Goal: Transaction & Acquisition: Purchase product/service

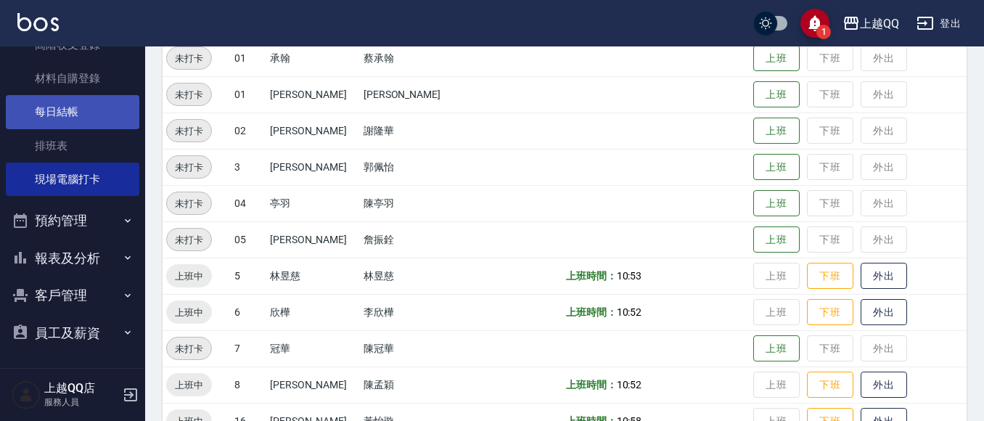
scroll to position [236, 0]
click at [86, 252] on button "報表及分析" at bounding box center [72, 258] width 133 height 38
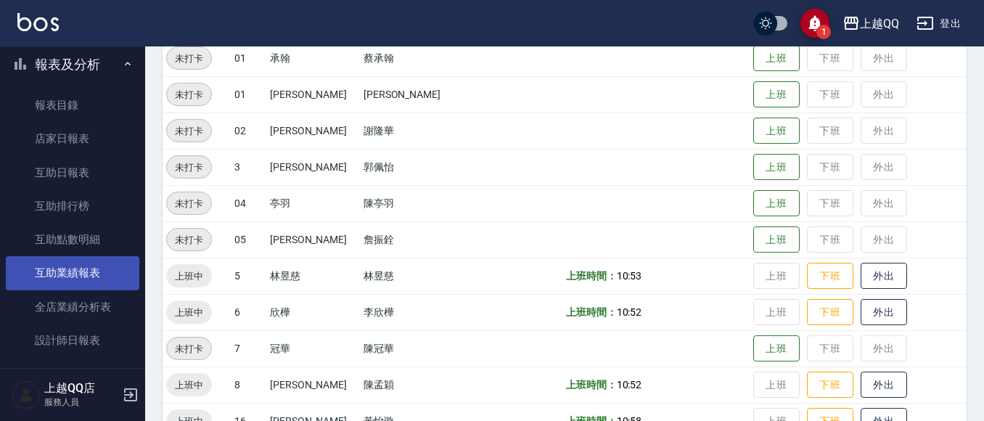
scroll to position [453, 0]
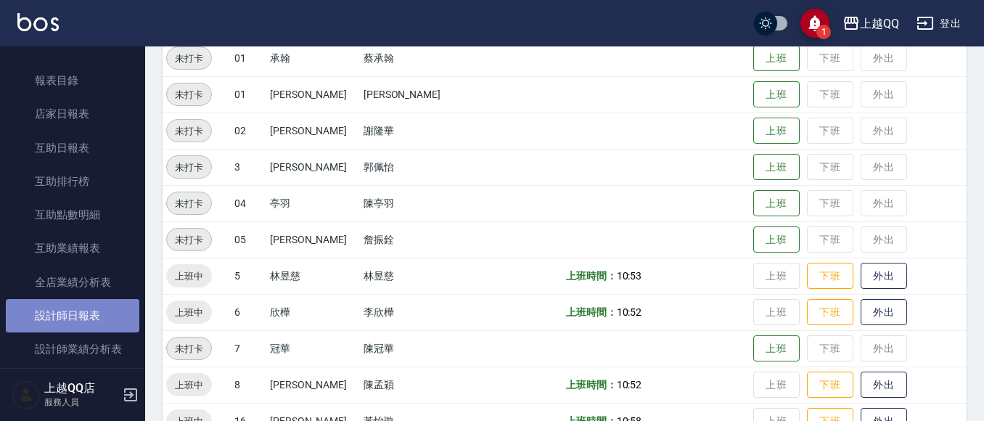
click at [82, 319] on link "設計師日報表" at bounding box center [72, 315] width 133 height 33
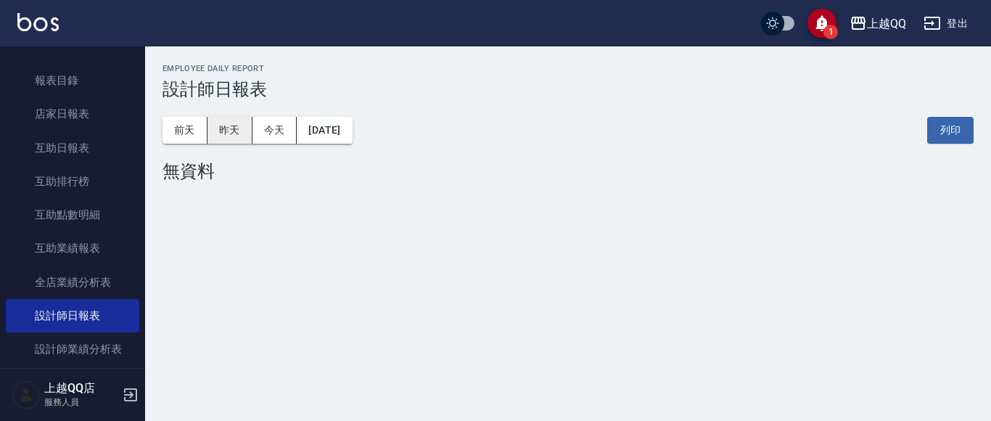
click at [234, 135] on button "昨天" at bounding box center [229, 130] width 45 height 27
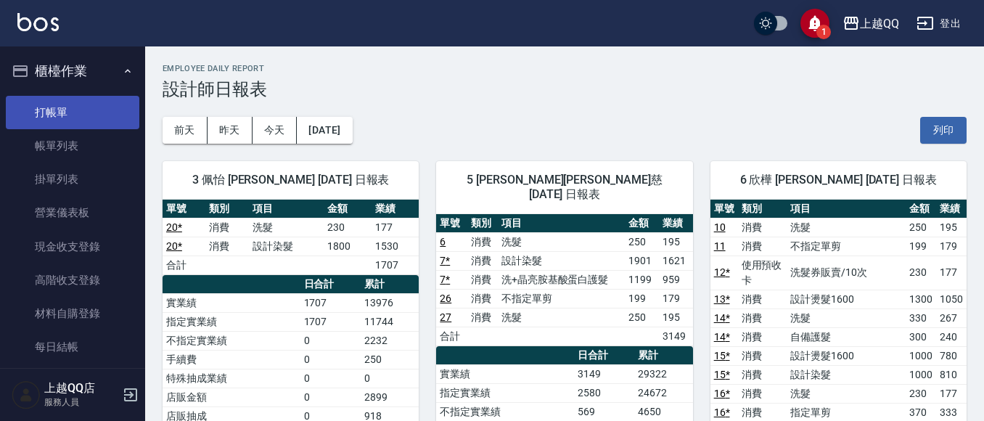
click at [110, 109] on link "打帳單" at bounding box center [72, 112] width 133 height 33
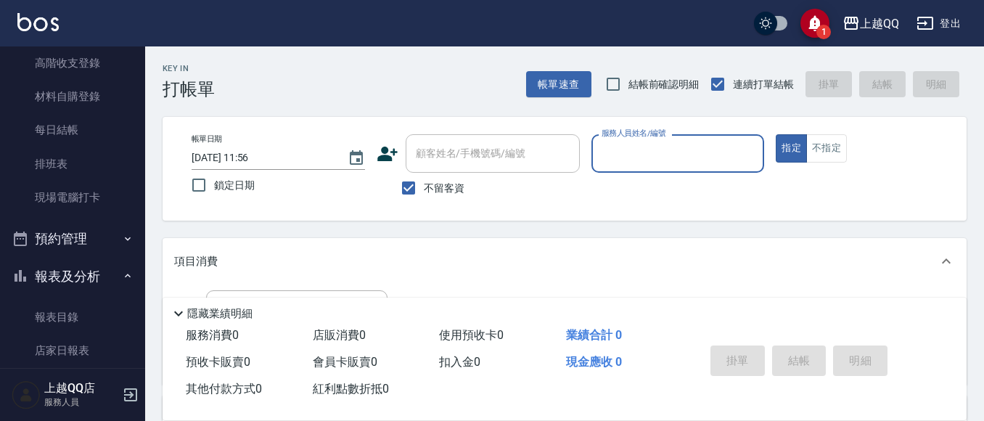
scroll to position [236, 0]
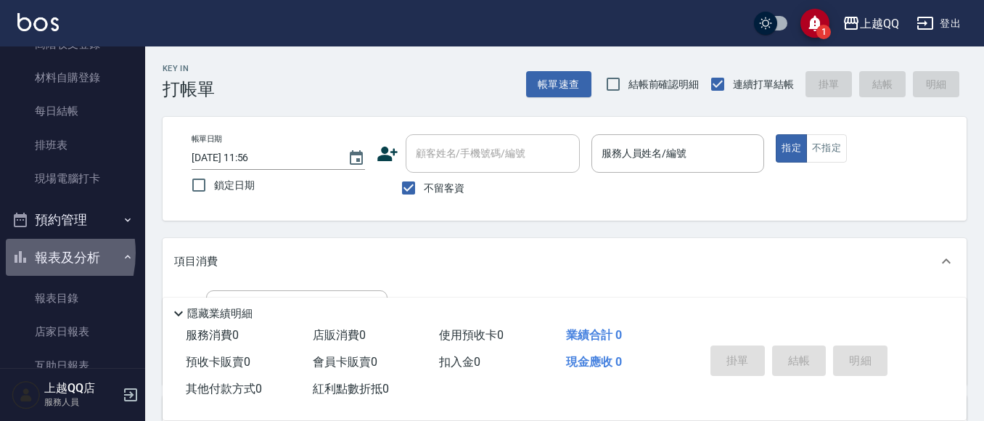
click at [23, 252] on icon "button" at bounding box center [20, 256] width 17 height 17
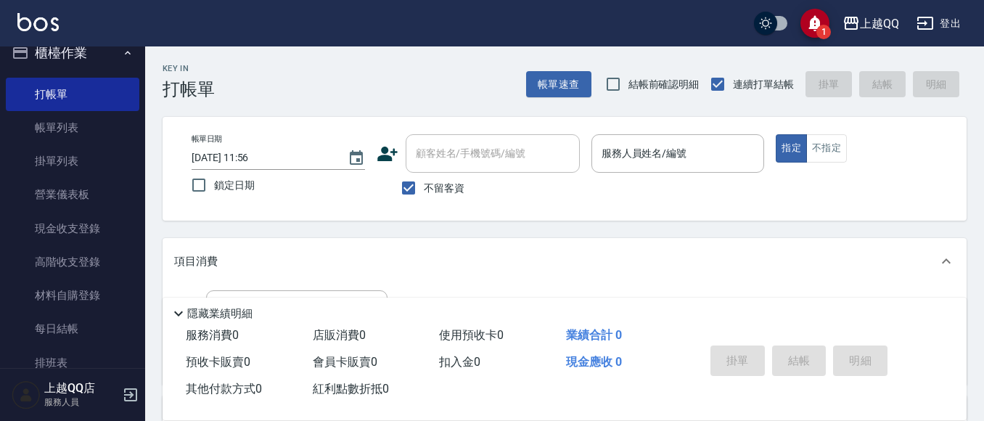
scroll to position [0, 0]
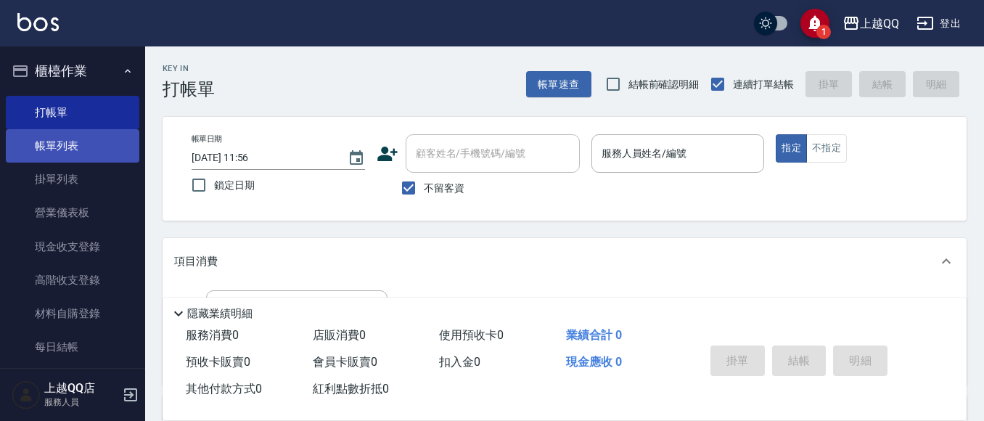
click at [48, 151] on link "帳單列表" at bounding box center [72, 145] width 133 height 33
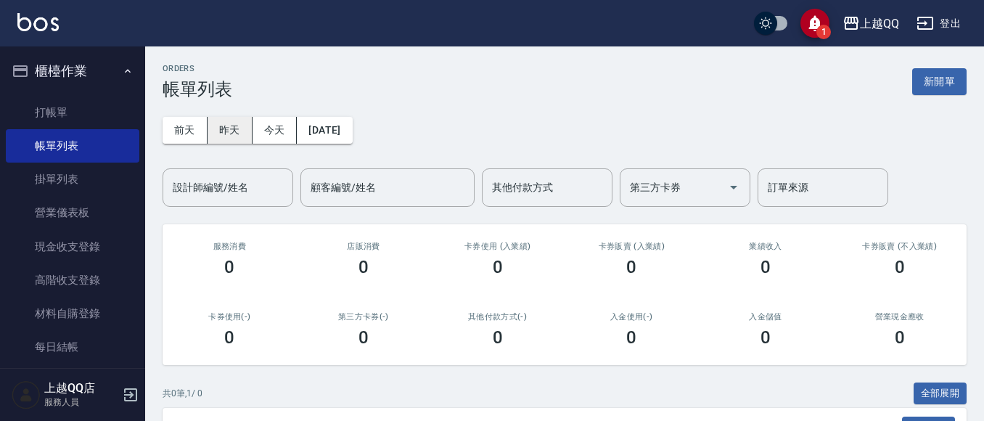
click at [226, 127] on button "昨天" at bounding box center [229, 130] width 45 height 27
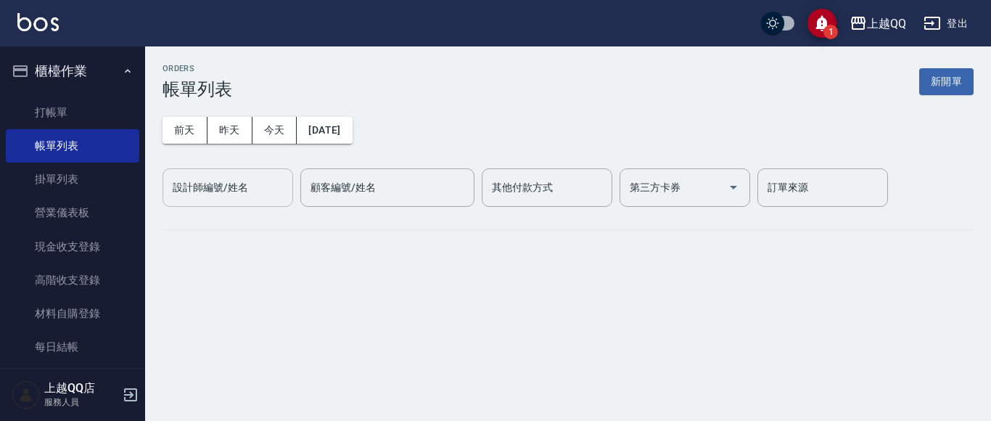
click at [263, 192] on input "設計師編號/姓名" at bounding box center [228, 187] width 118 height 25
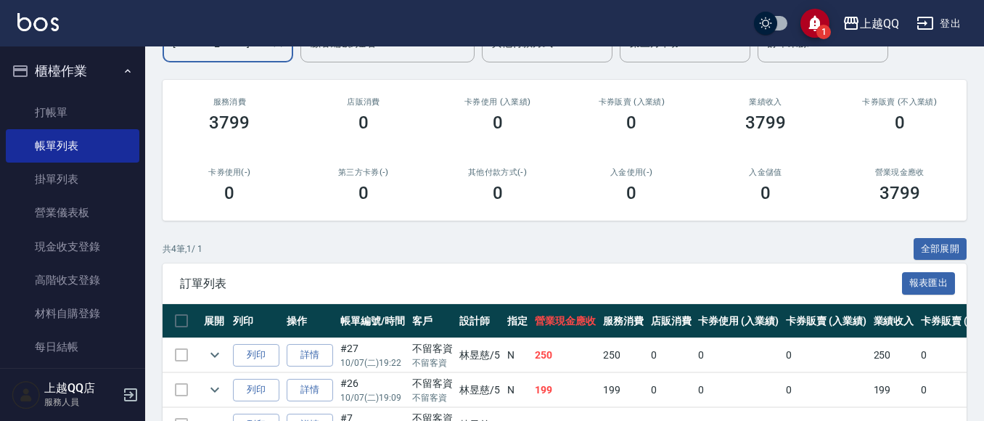
scroll to position [218, 0]
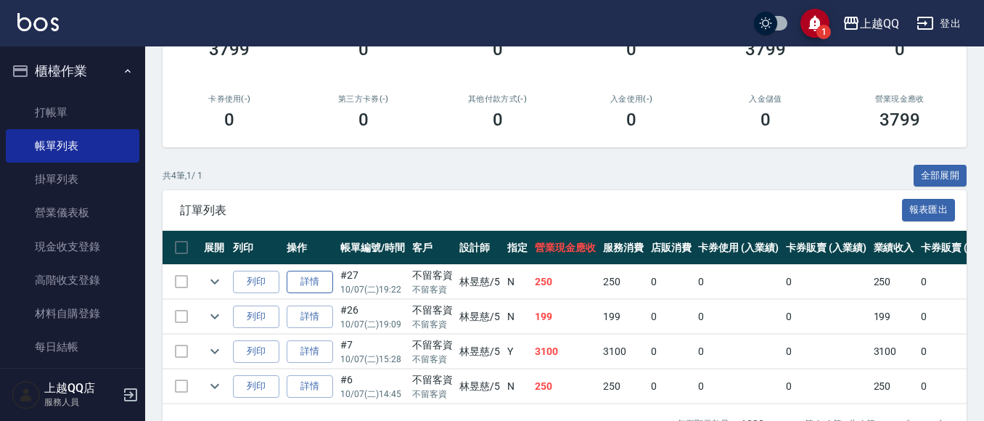
type input "[PERSON_NAME]5"
click at [316, 289] on link "詳情" at bounding box center [310, 282] width 46 height 22
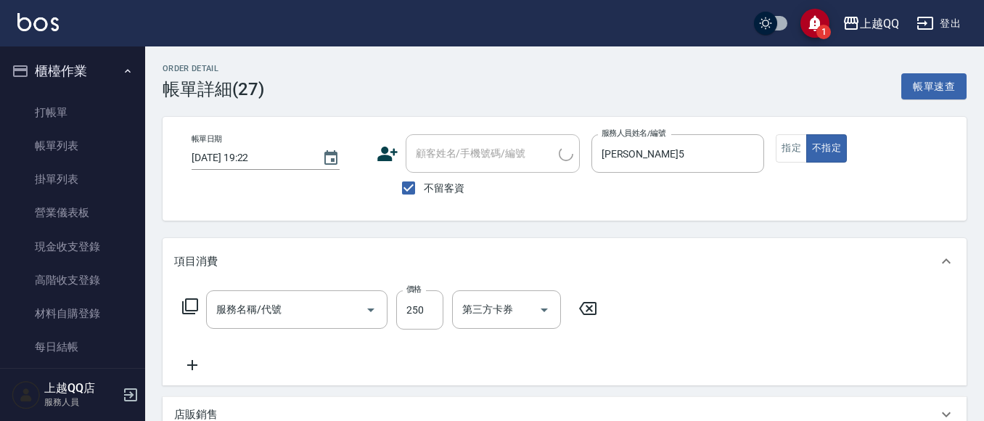
type input "[DATE] 19:22"
checkbox input "true"
type input "[PERSON_NAME]5"
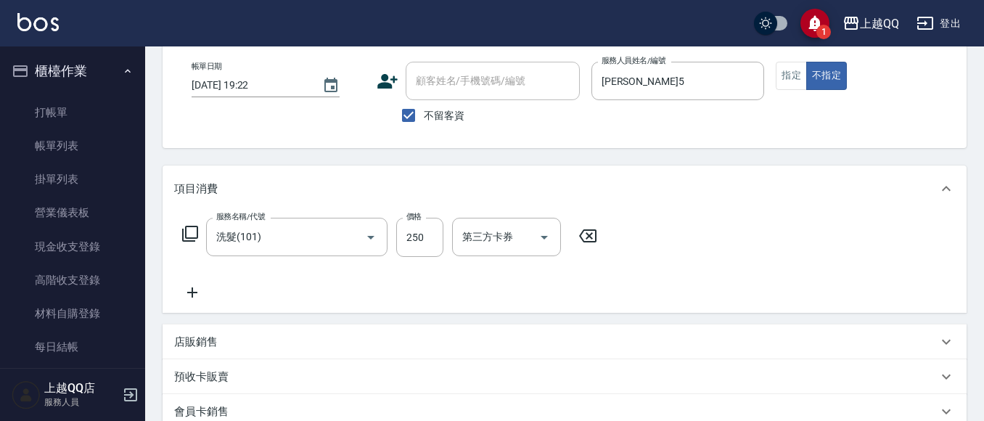
type input "洗髮(101)"
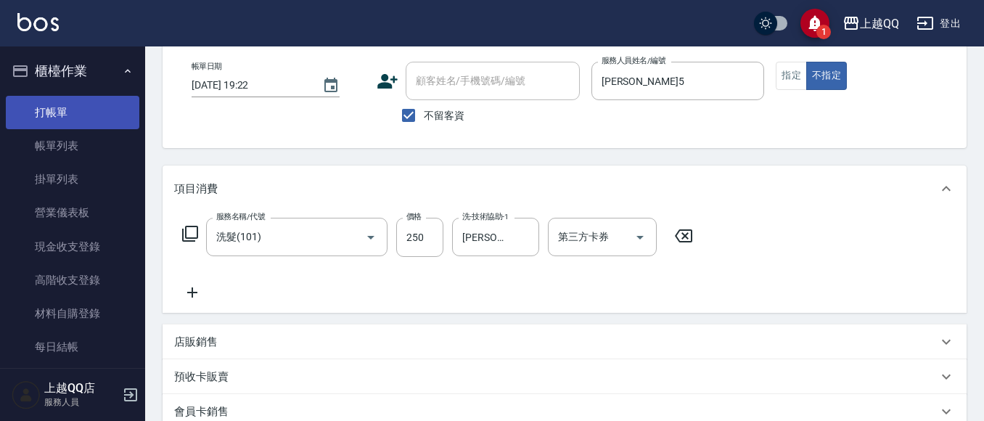
click at [100, 120] on link "打帳單" at bounding box center [72, 112] width 133 height 33
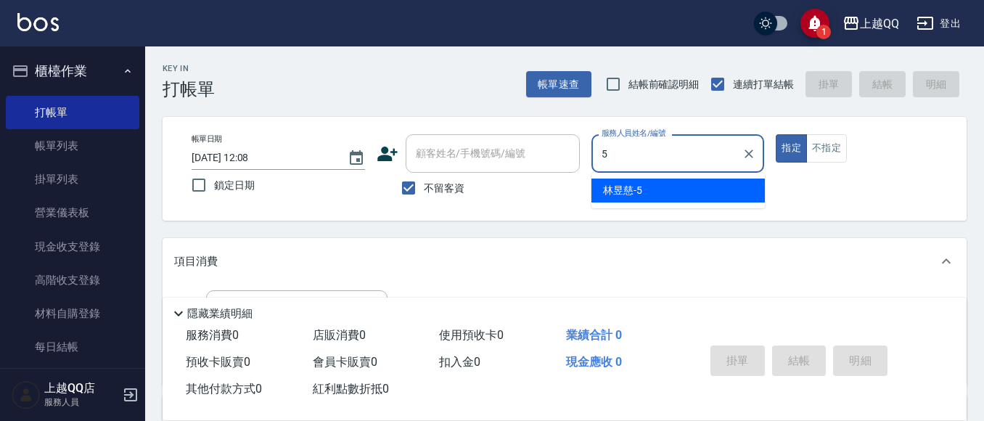
type input "[PERSON_NAME]5"
type button "true"
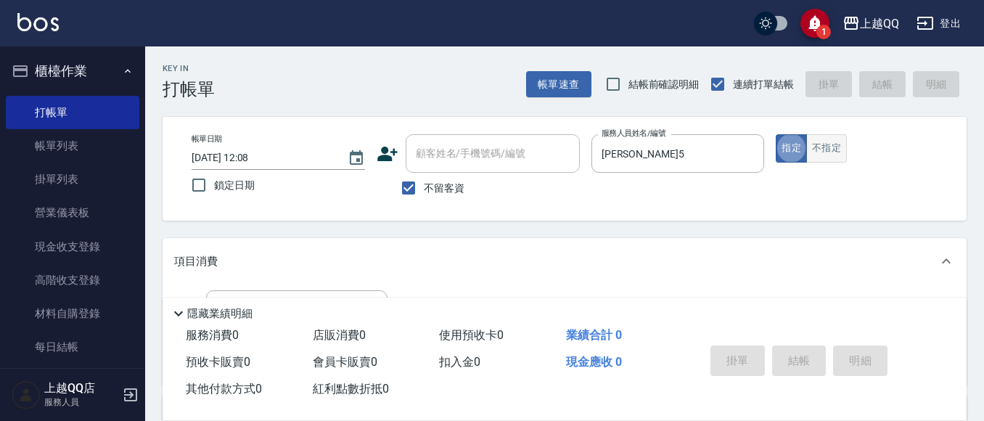
click at [839, 146] on button "不指定" at bounding box center [826, 148] width 41 height 28
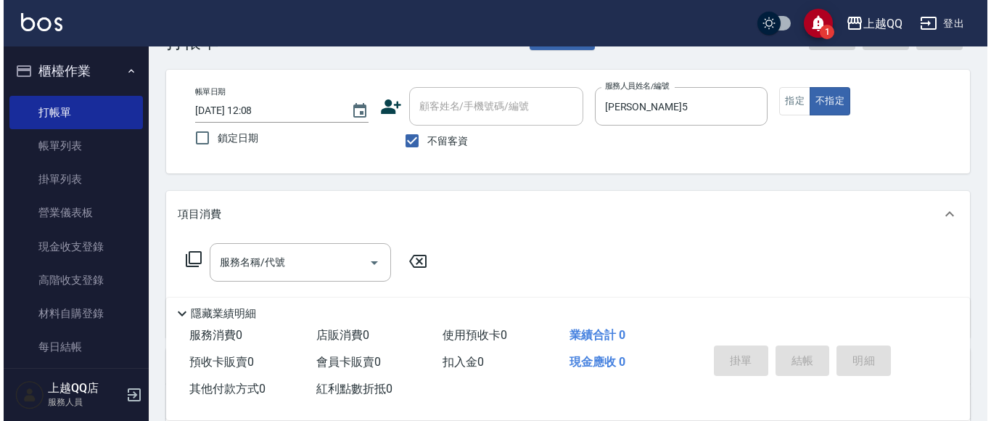
scroll to position [73, 0]
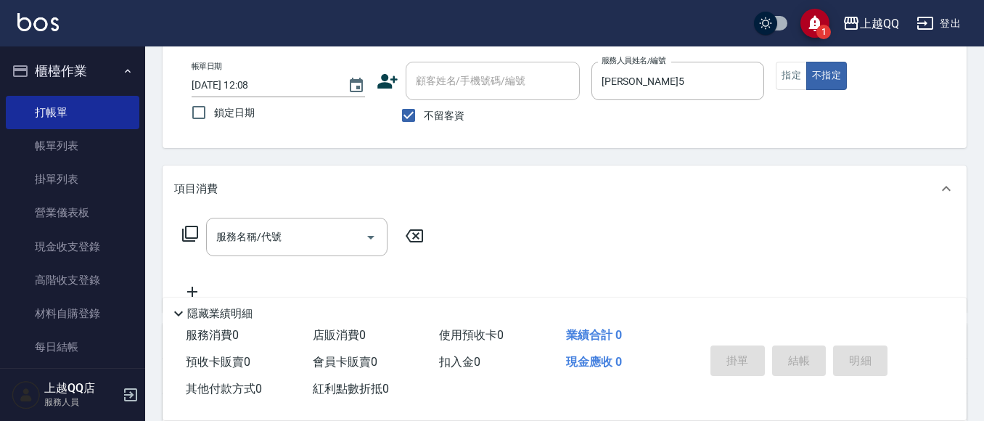
type button "false"
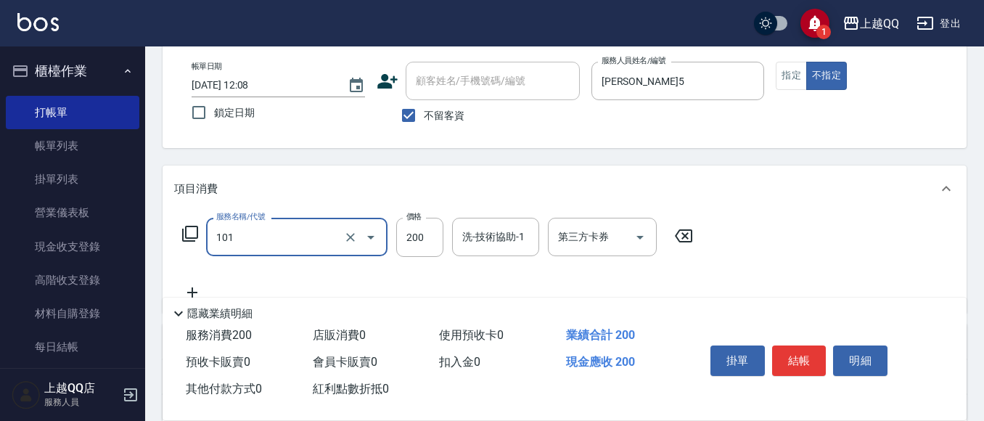
type input "洗髮(101)"
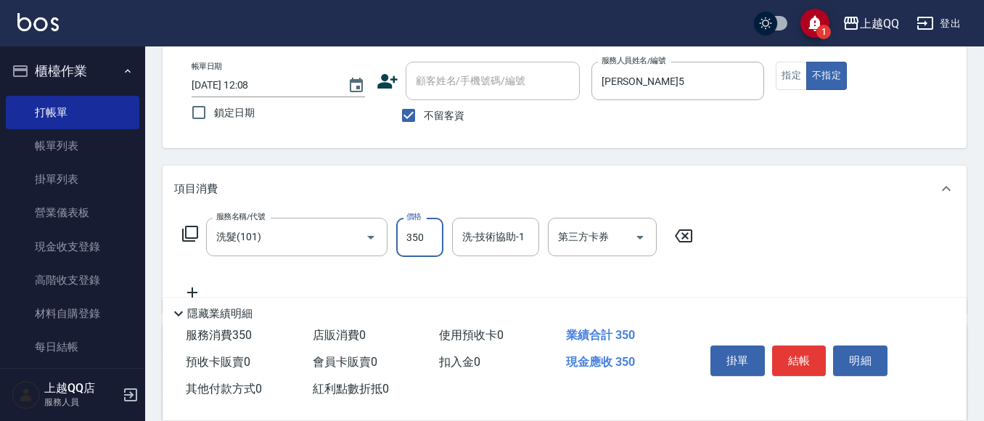
type input "350"
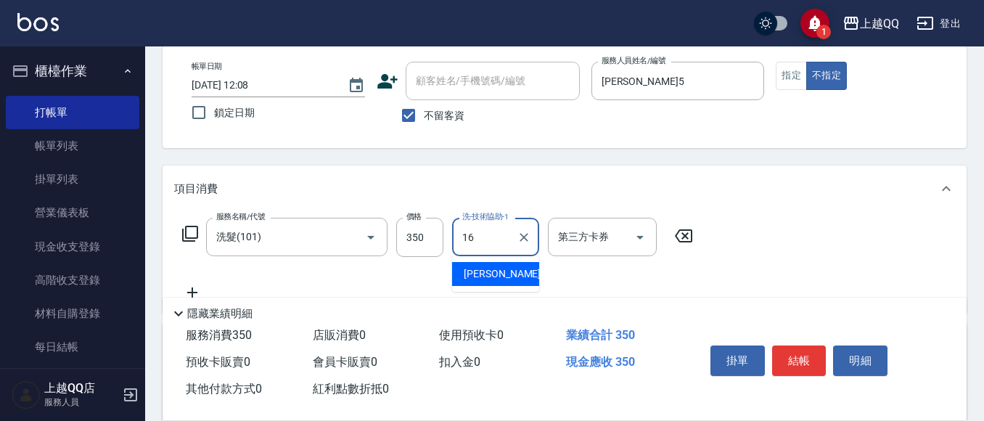
type input "[PERSON_NAME]-16"
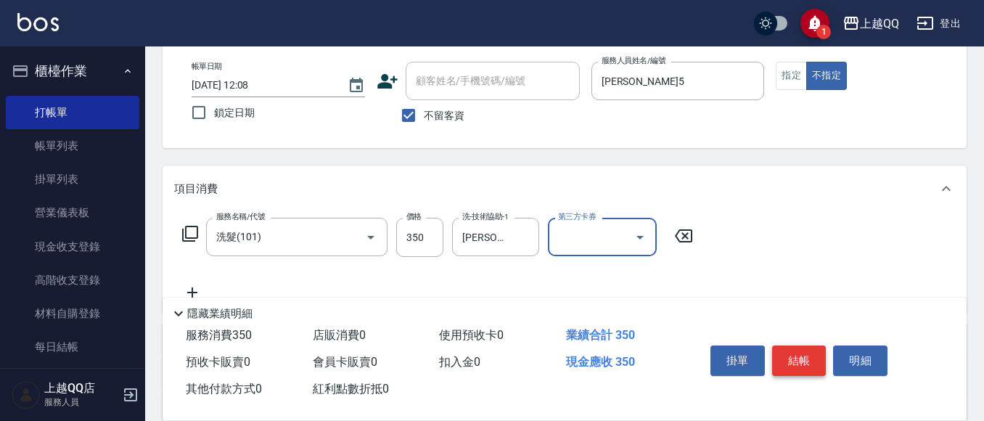
click at [799, 358] on button "結帳" at bounding box center [799, 360] width 54 height 30
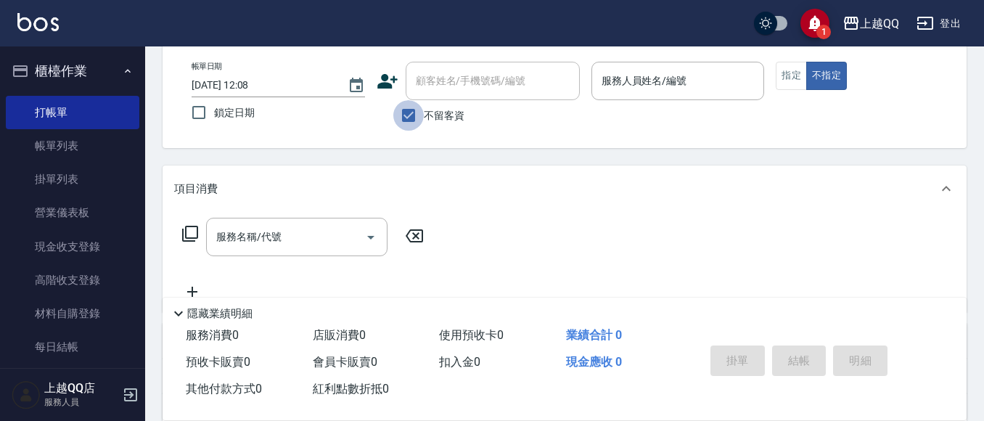
click at [413, 110] on input "不留客資" at bounding box center [408, 115] width 30 height 30
checkbox input "false"
click at [477, 43] on div "1 上越QQ 登出" at bounding box center [492, 23] width 984 height 46
click at [453, 90] on input "顧客姓名/手機號碼/編號" at bounding box center [481, 80] width 139 height 25
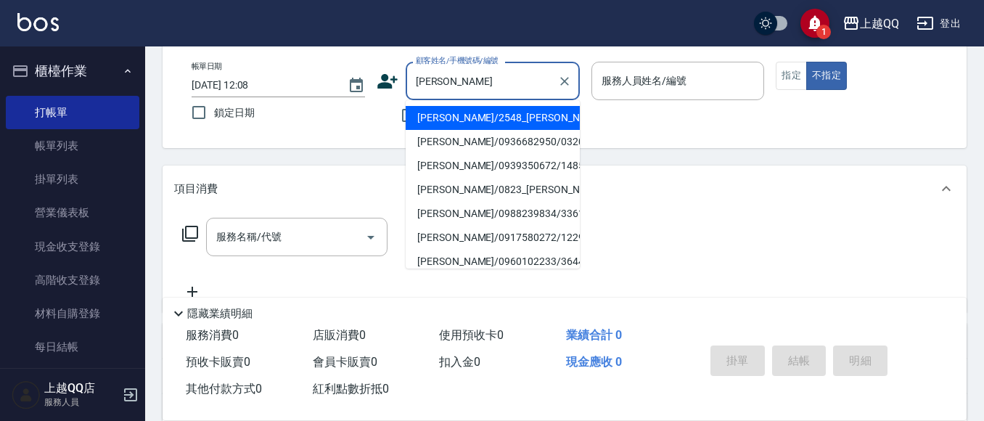
click at [439, 108] on li "[PERSON_NAME]/2548_[PERSON_NAME]/2548" at bounding box center [492, 118] width 174 height 24
type input "[PERSON_NAME]/2548_[PERSON_NAME]/2548"
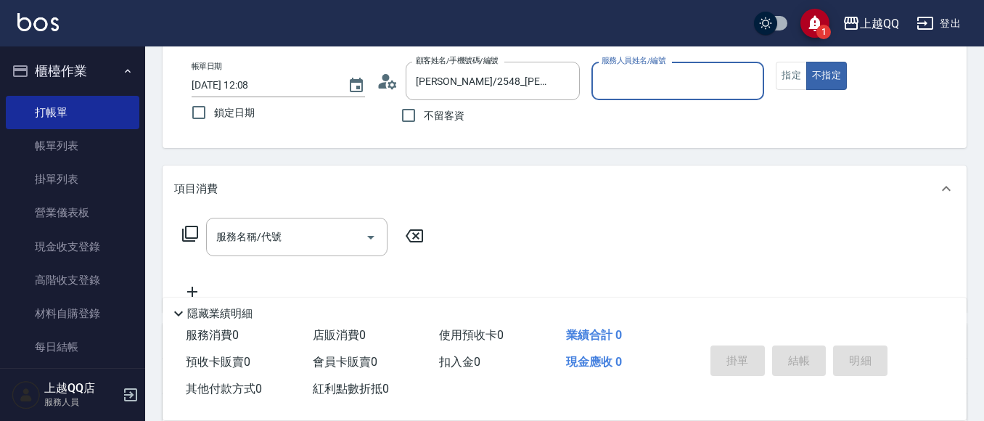
type input "佩怡-3"
drag, startPoint x: 796, startPoint y: 70, endPoint x: 770, endPoint y: 95, distance: 36.9
click at [797, 70] on button "指定" at bounding box center [790, 76] width 31 height 28
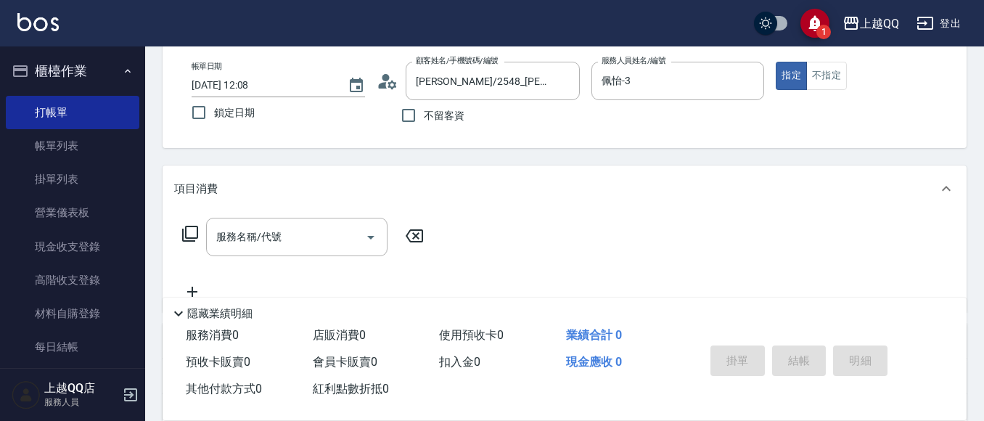
click at [192, 231] on icon at bounding box center [189, 233] width 17 height 17
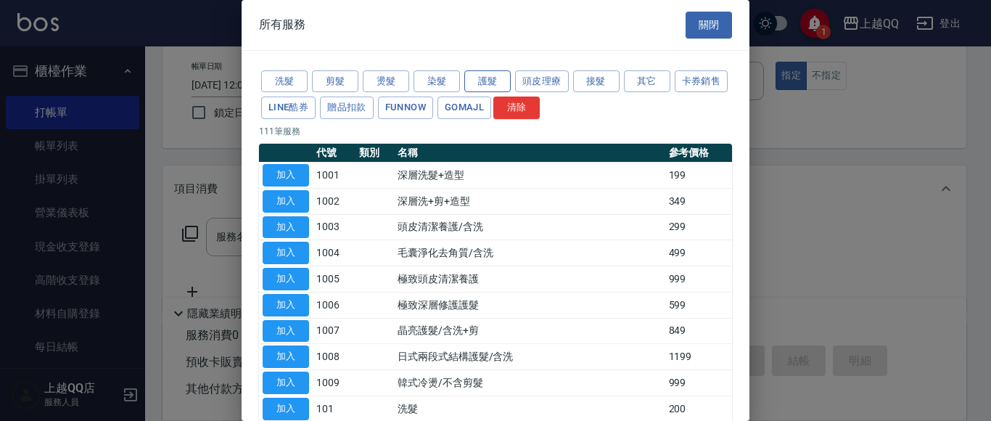
click at [495, 79] on button "護髮" at bounding box center [487, 81] width 46 height 22
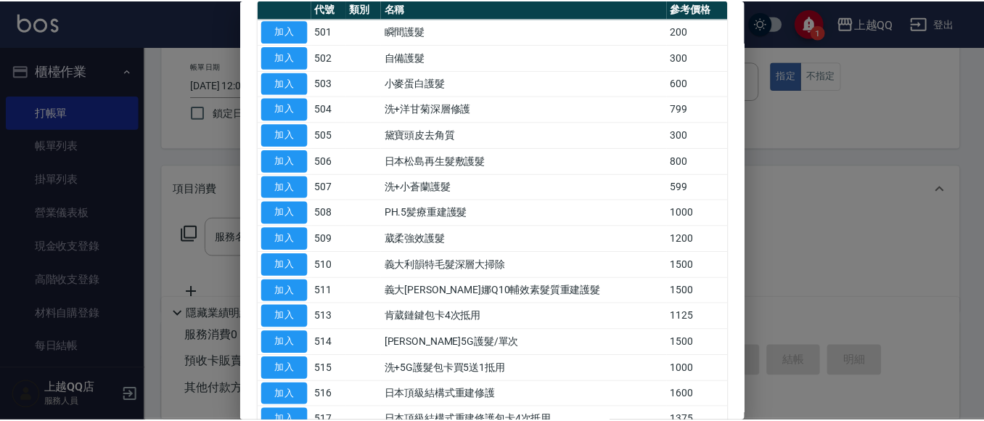
scroll to position [145, 0]
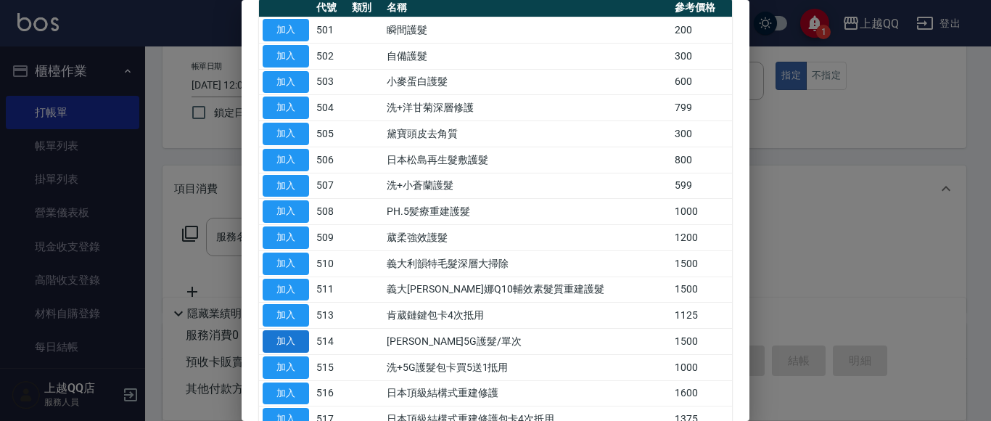
click at [302, 342] on button "加入" at bounding box center [286, 341] width 46 height 22
type input "歐納西斯5G護髮/單次(514)"
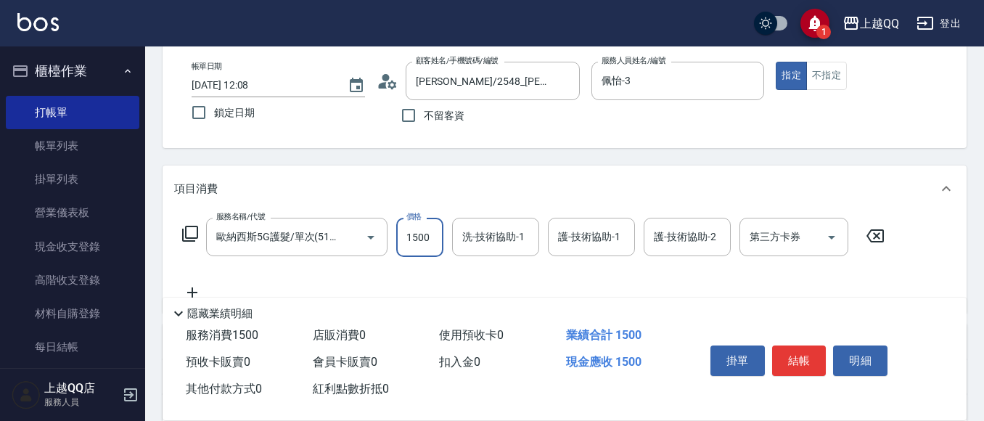
click at [421, 238] on input "1500" at bounding box center [419, 237] width 47 height 39
type input "999"
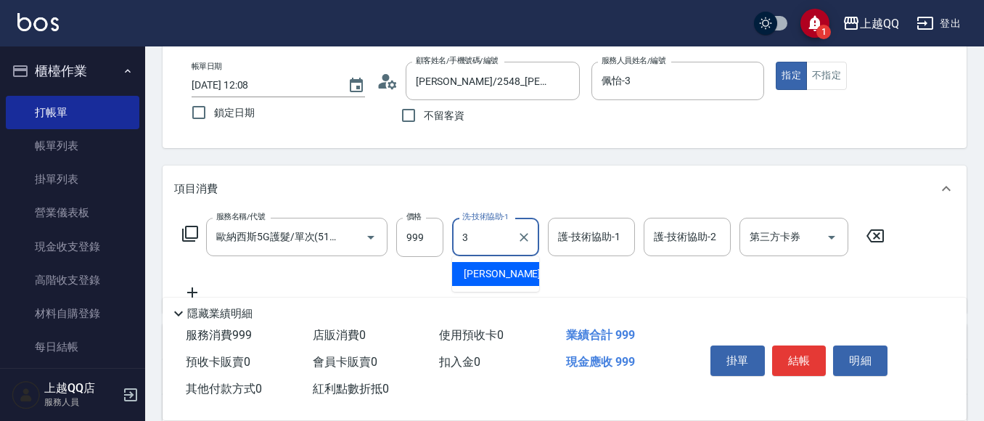
type input "佩怡-3"
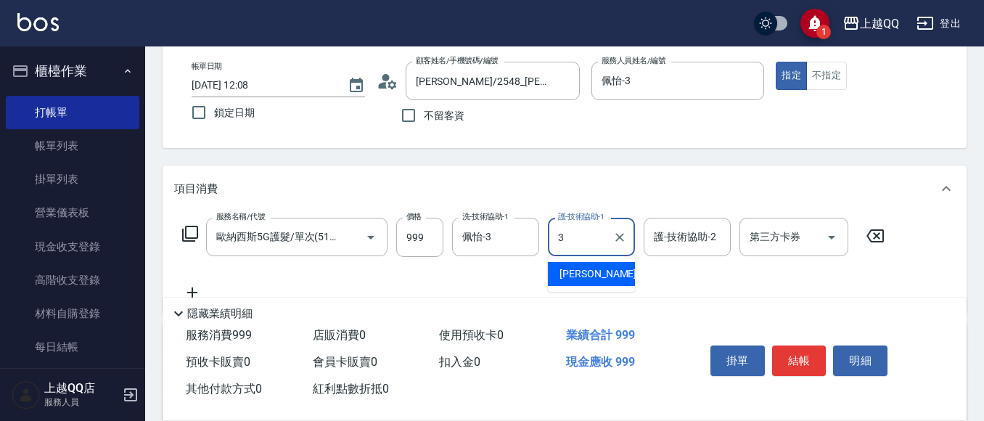
type input "佩怡-3"
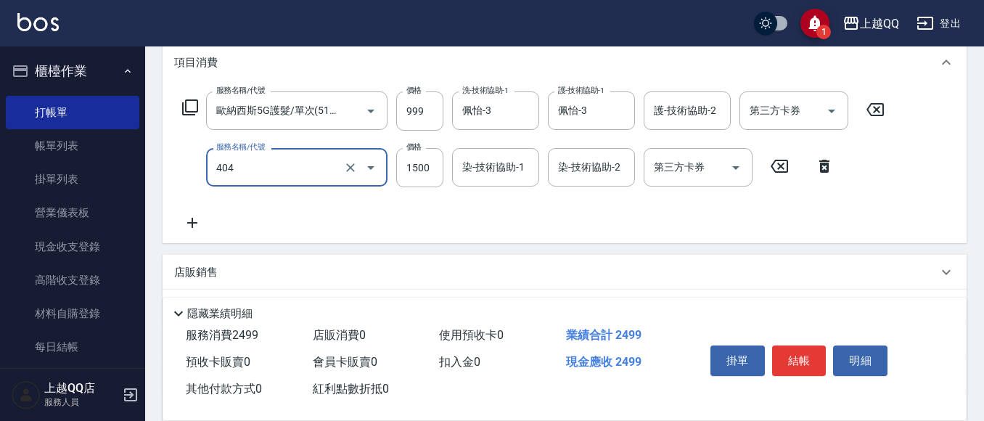
scroll to position [218, 0]
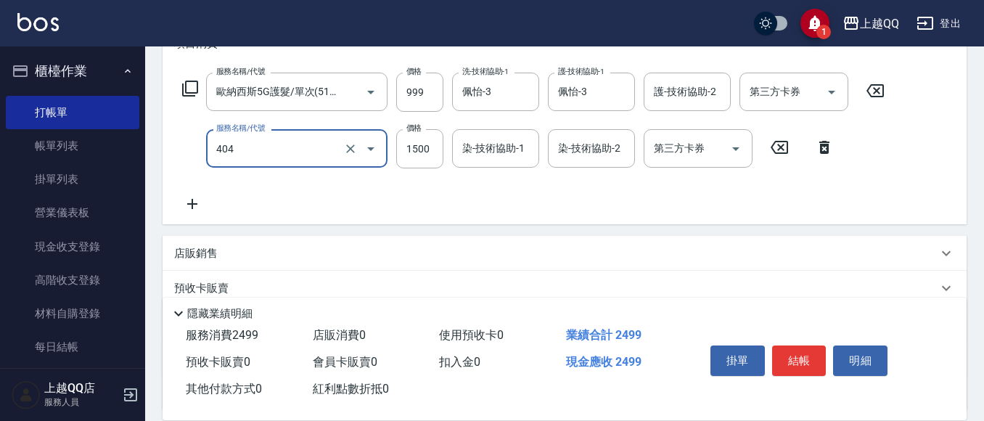
type input "設計染髮(404)"
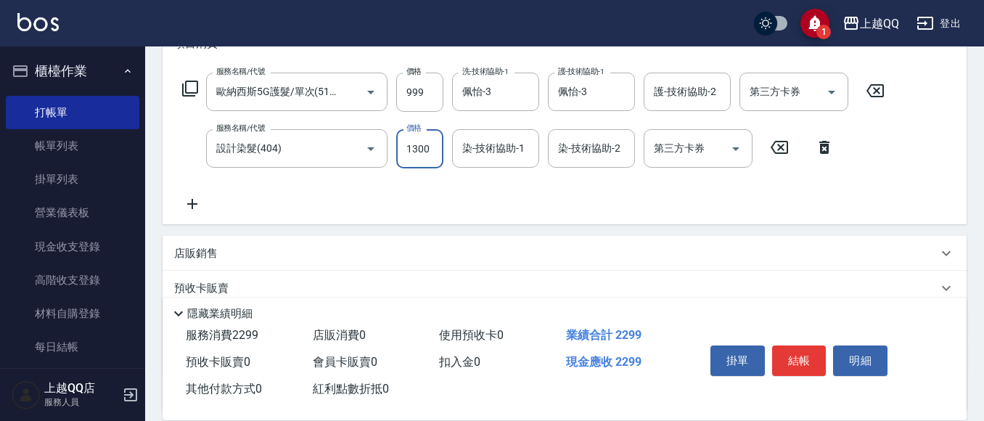
type input "1300"
type input "佩怡-3"
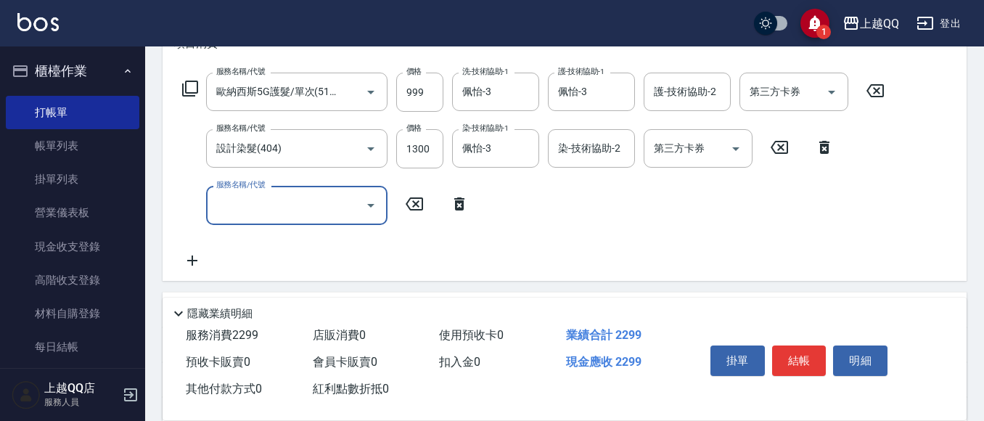
scroll to position [0, 0]
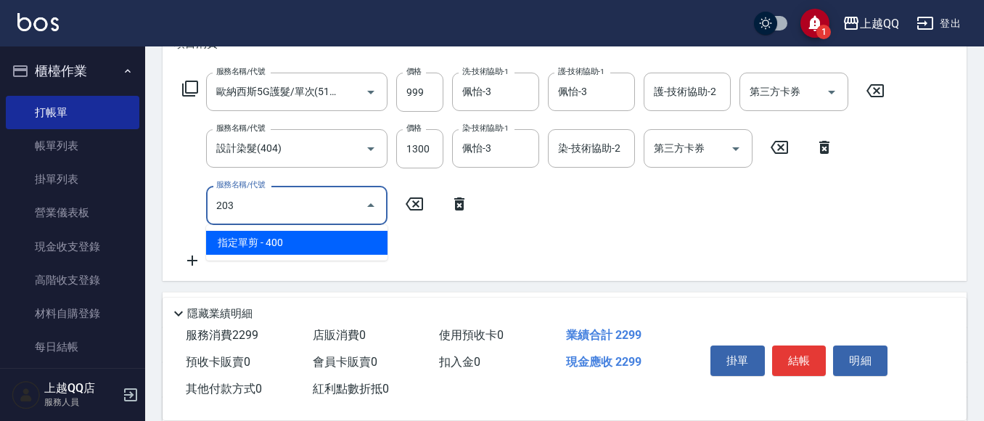
type input "指定單剪(203)"
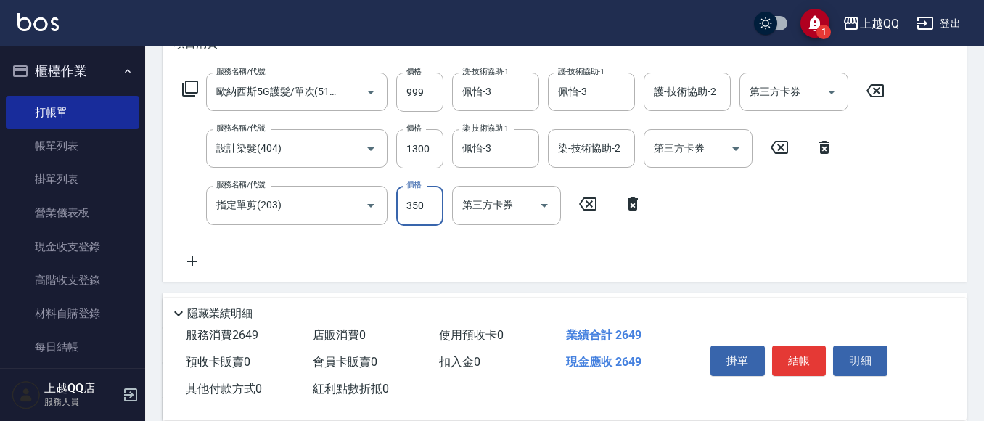
type input "350"
click at [790, 361] on button "結帳" at bounding box center [799, 360] width 54 height 30
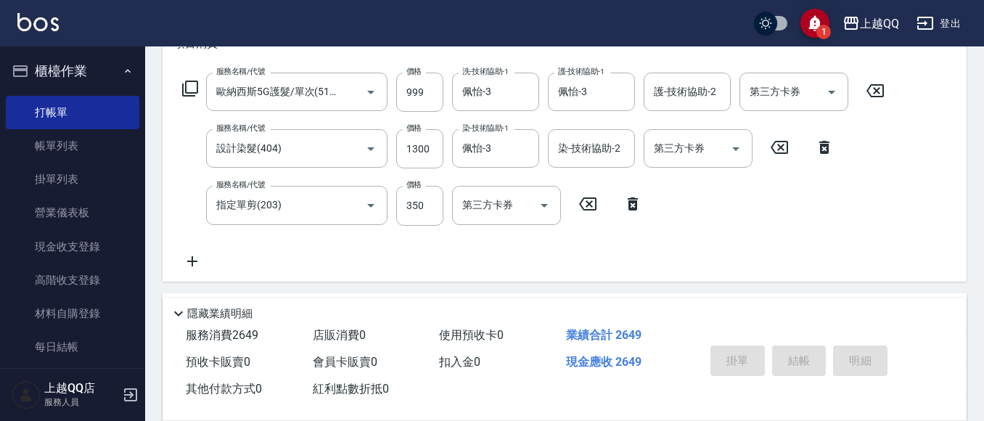
type input "[DATE] 12:37"
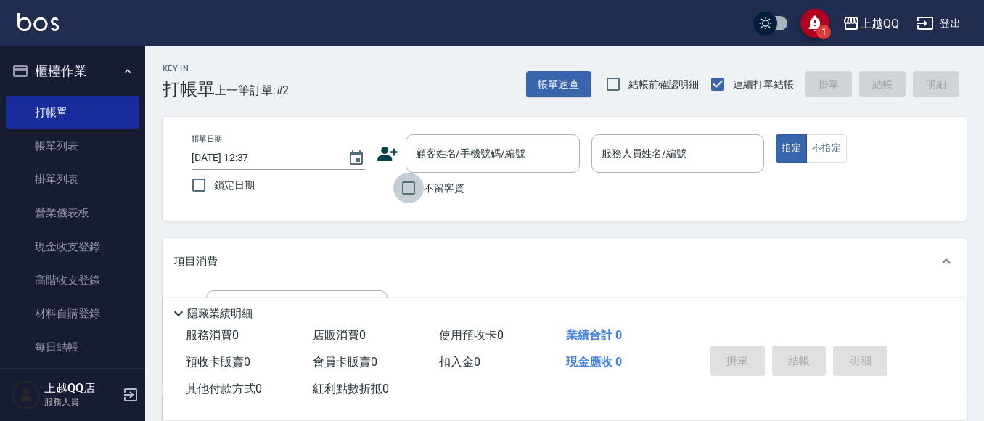
click at [413, 195] on input "不留客資" at bounding box center [408, 188] width 30 height 30
checkbox input "true"
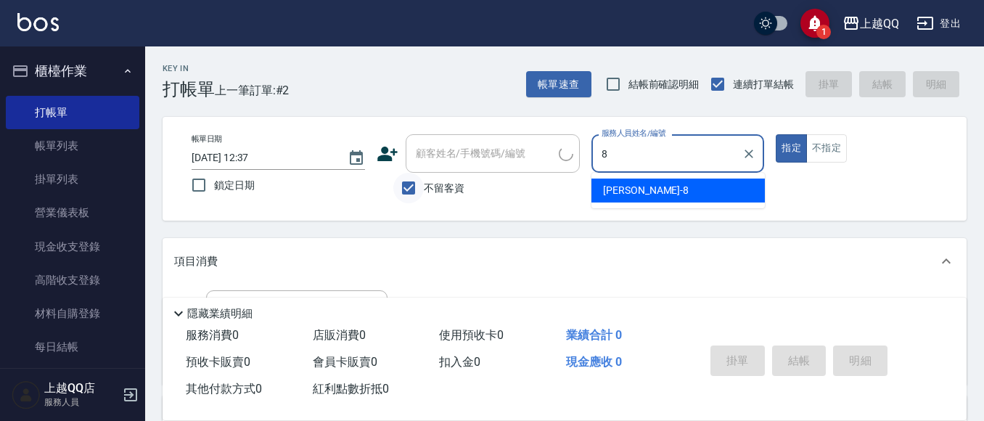
type input "[PERSON_NAME]-8"
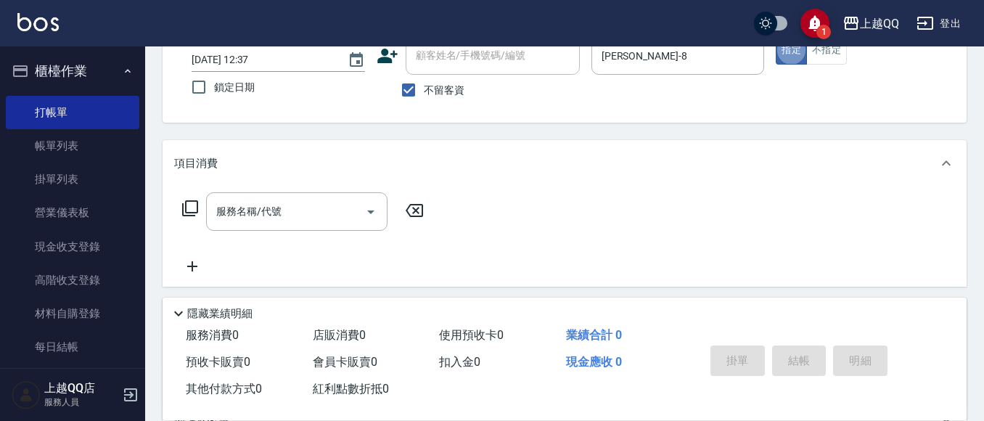
scroll to position [131, 0]
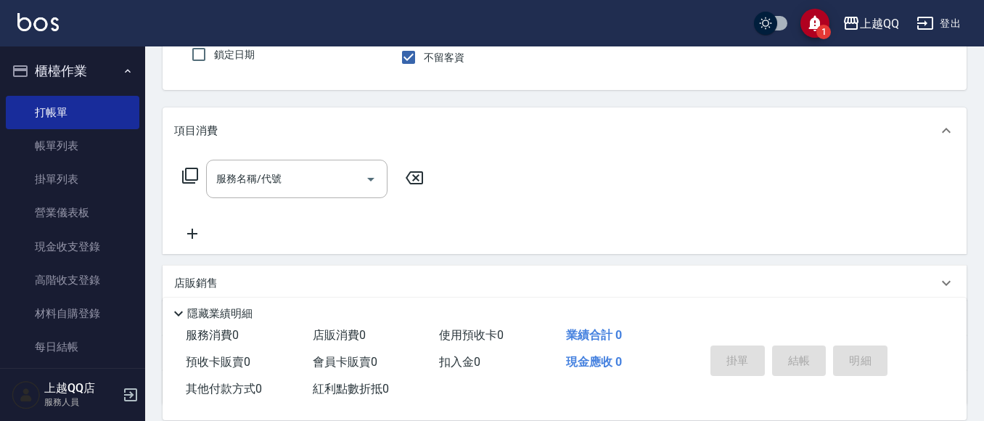
click at [184, 175] on icon at bounding box center [190, 176] width 16 height 16
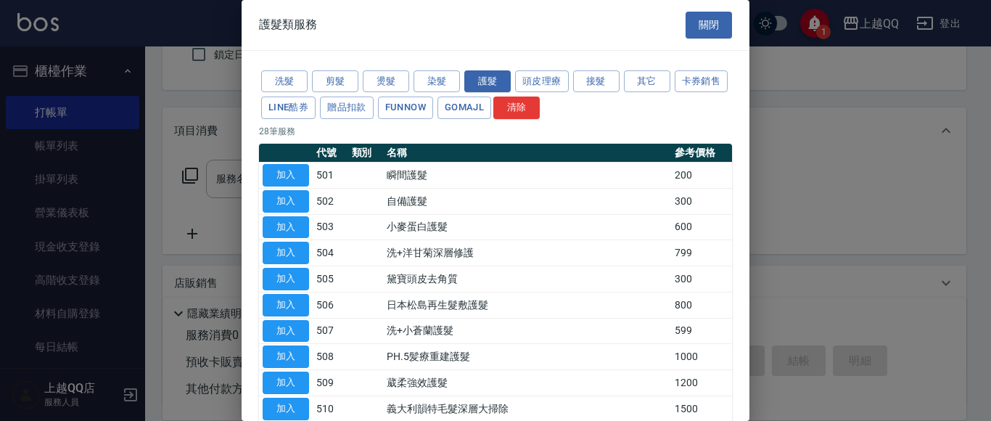
click at [451, 89] on button "染髮" at bounding box center [436, 81] width 46 height 22
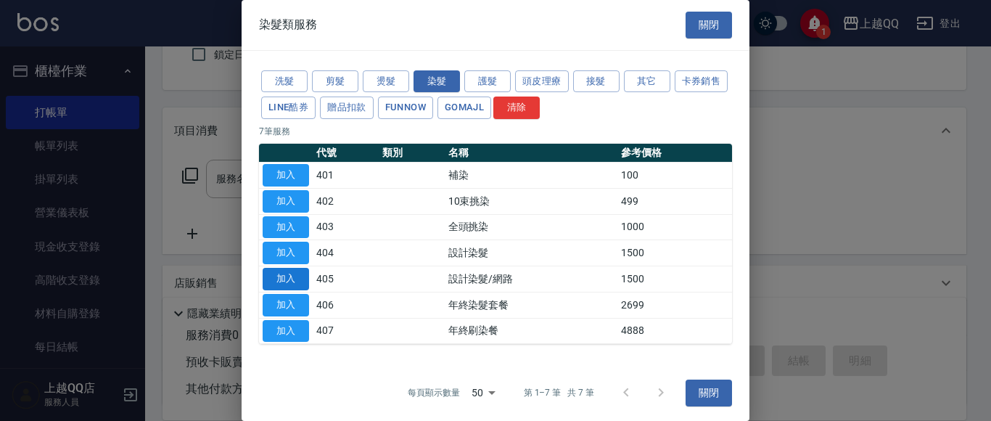
click at [287, 270] on button "加入" at bounding box center [286, 279] width 46 height 22
type input "設計染髮/網路(405)"
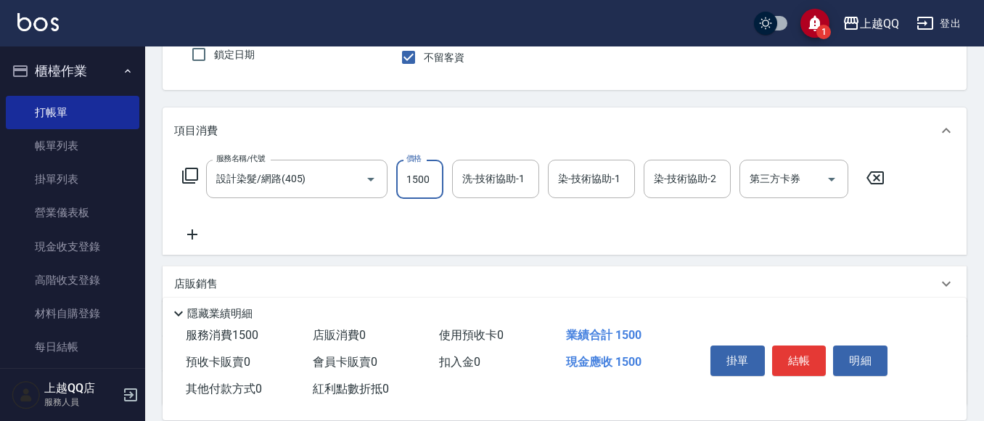
click at [417, 185] on input "1500" at bounding box center [419, 179] width 47 height 39
click at [453, 178] on div "洗-技術協助-1" at bounding box center [495, 179] width 87 height 38
type input "899"
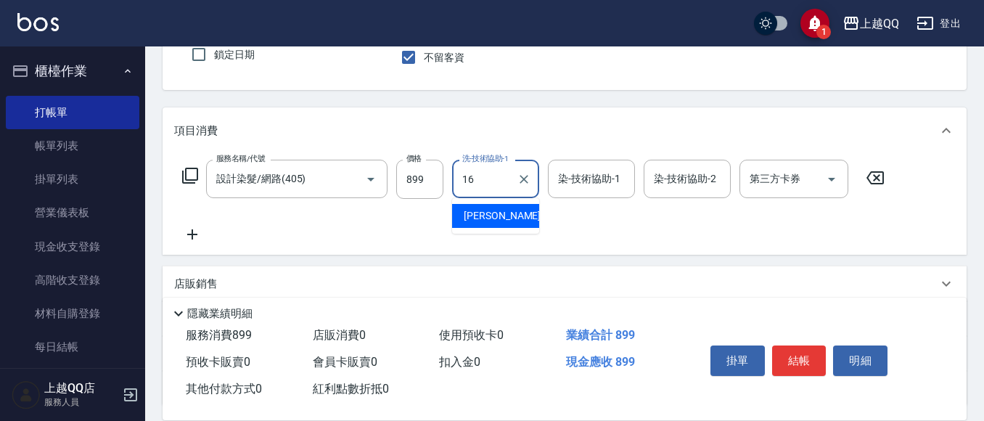
click at [517, 215] on div "[PERSON_NAME] -16" at bounding box center [495, 216] width 87 height 24
type input "[PERSON_NAME]-16"
click at [563, 172] on div "染-技術協助-1 染-技術協助-1" at bounding box center [591, 179] width 87 height 38
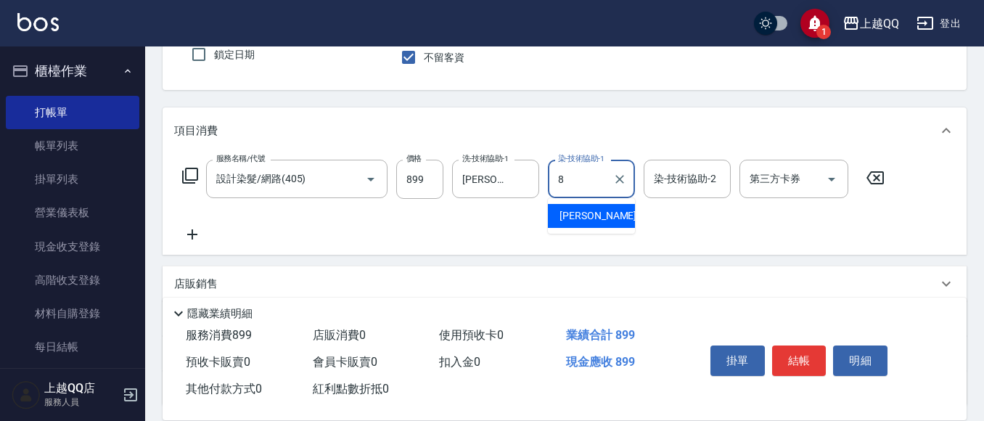
click at [579, 220] on span "[PERSON_NAME] -8" at bounding box center [602, 215] width 86 height 15
type input "[PERSON_NAME]-8"
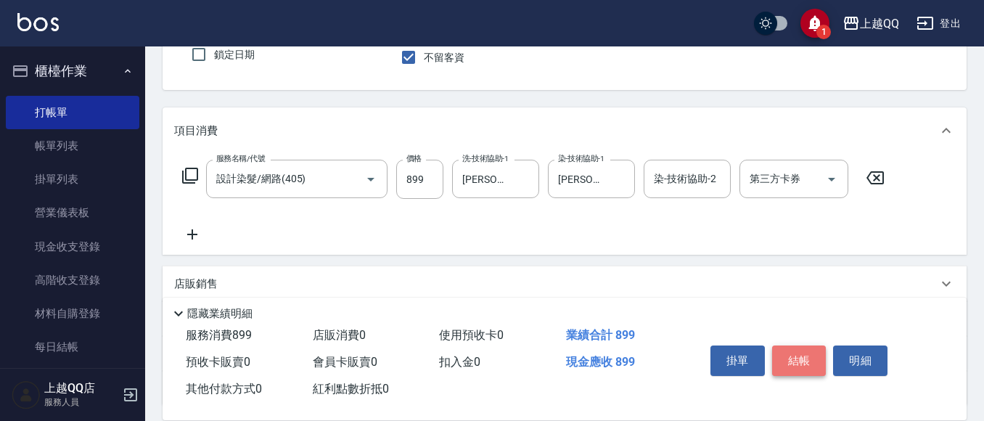
click at [804, 362] on button "結帳" at bounding box center [799, 360] width 54 height 30
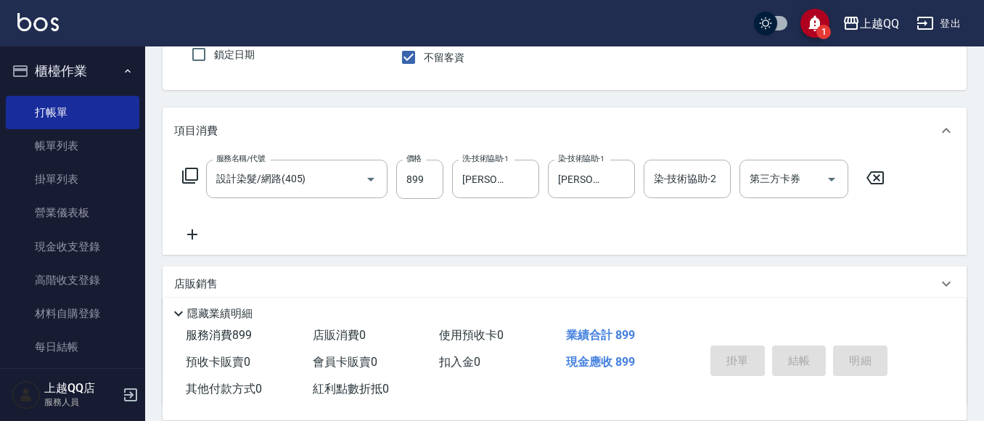
type input "[DATE] 12:49"
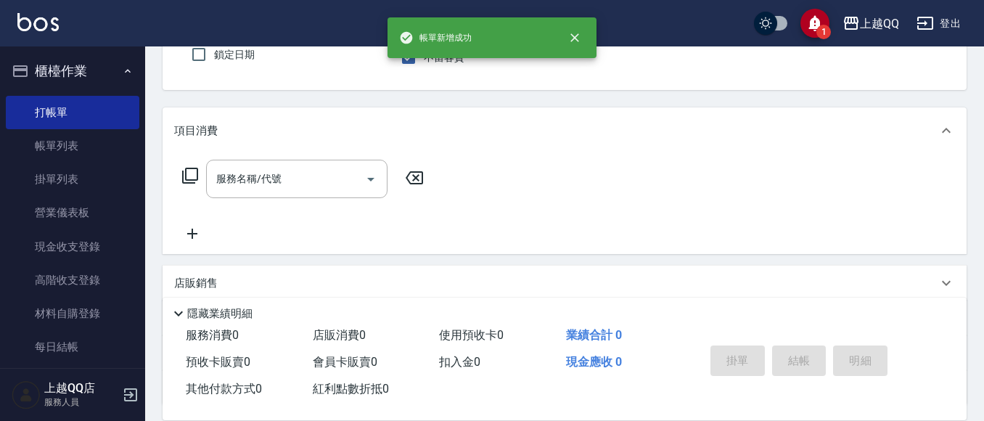
scroll to position [50, 0]
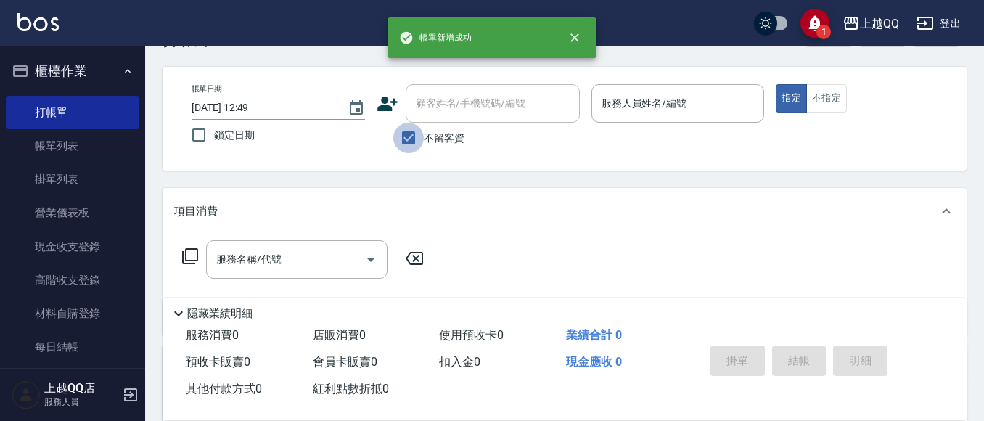
click at [413, 138] on input "不留客資" at bounding box center [408, 138] width 30 height 30
checkbox input "false"
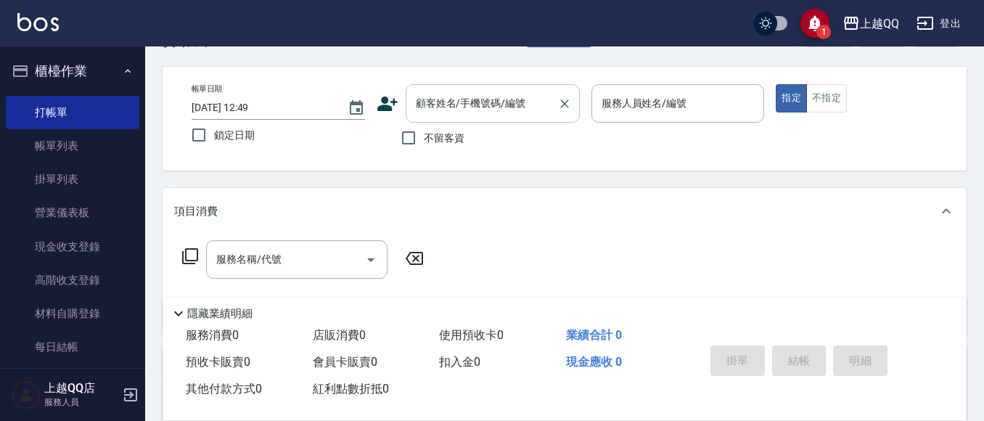
click at [417, 112] on input "顧客姓名/手機號碼/編號" at bounding box center [481, 103] width 139 height 25
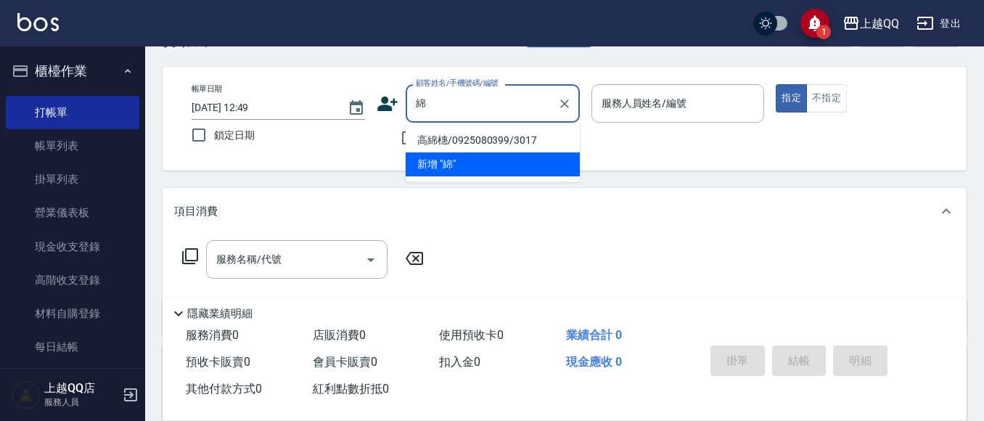
click at [407, 143] on li "高綿橞/0925080399/3017" at bounding box center [492, 140] width 174 height 24
type input "高綿橞/0925080399/3017"
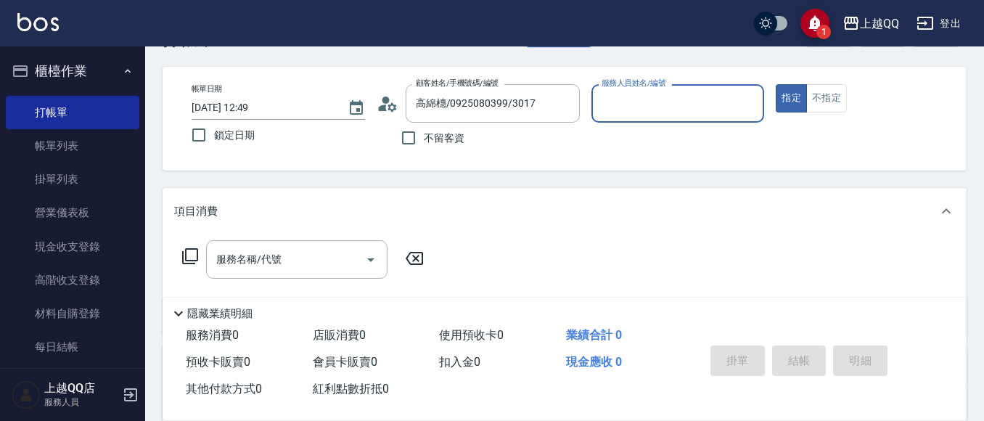
type input "[PERSON_NAME]-8"
click at [188, 255] on icon at bounding box center [189, 255] width 17 height 17
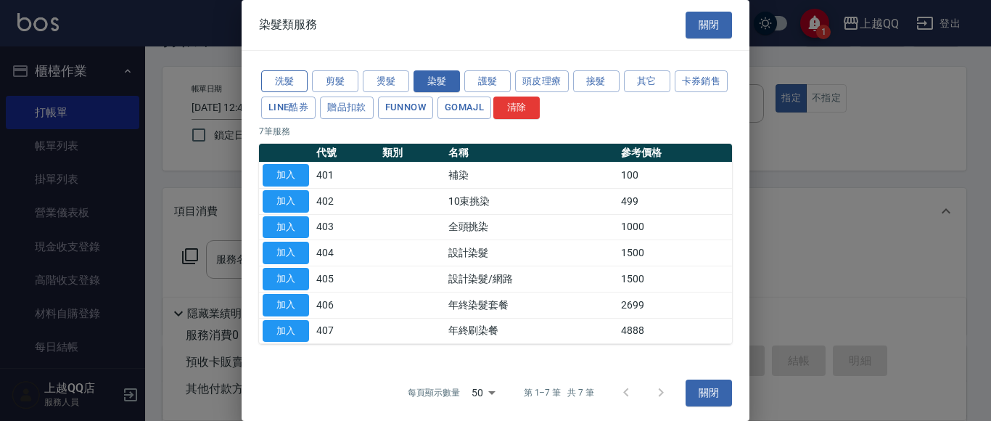
click at [275, 77] on button "洗髮" at bounding box center [284, 81] width 46 height 22
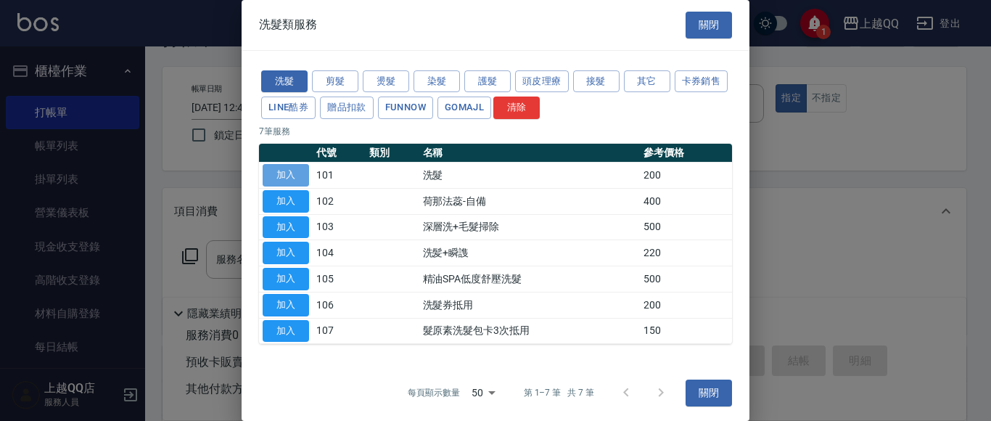
click at [280, 178] on button "加入" at bounding box center [286, 175] width 46 height 22
type input "洗髮(101)"
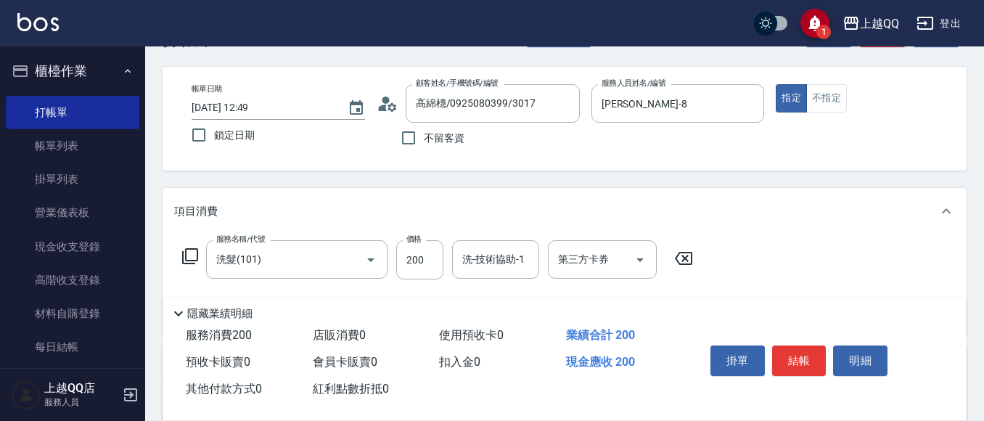
click at [184, 252] on icon at bounding box center [189, 255] width 17 height 17
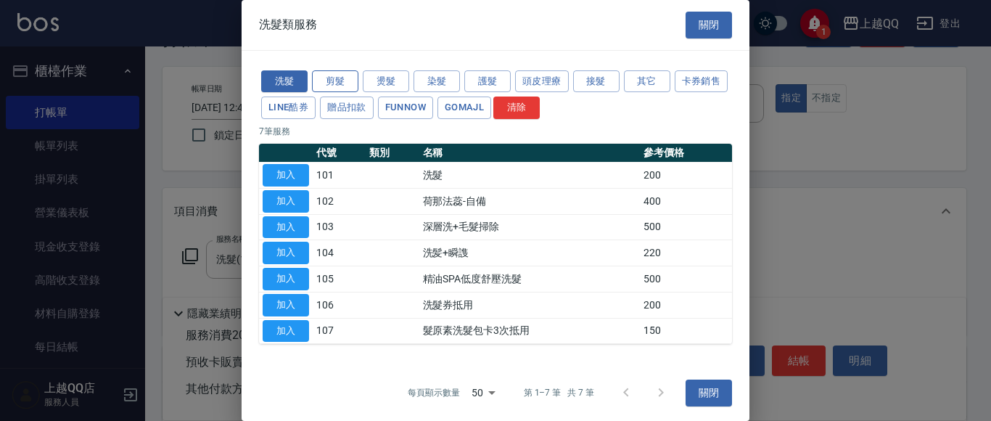
click at [331, 75] on button "剪髮" at bounding box center [335, 81] width 46 height 22
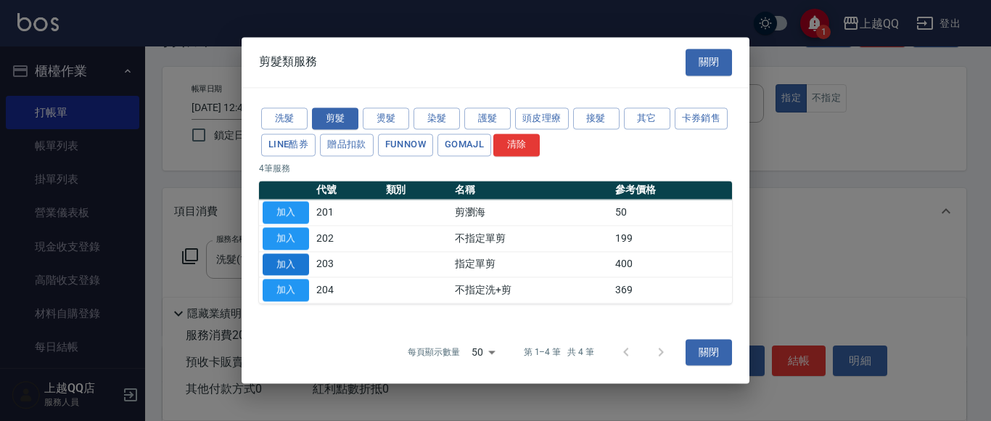
click at [295, 268] on button "加入" at bounding box center [286, 264] width 46 height 22
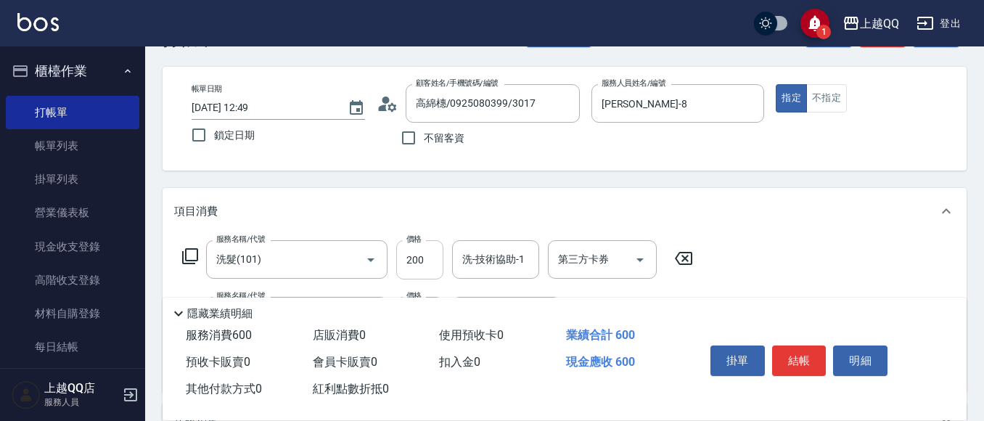
click at [442, 258] on input "200" at bounding box center [419, 259] width 47 height 39
click at [428, 258] on input "200" at bounding box center [419, 259] width 47 height 39
type input "230"
click at [477, 260] on div "洗-技術協助-1 洗-技術協助-1" at bounding box center [495, 259] width 87 height 38
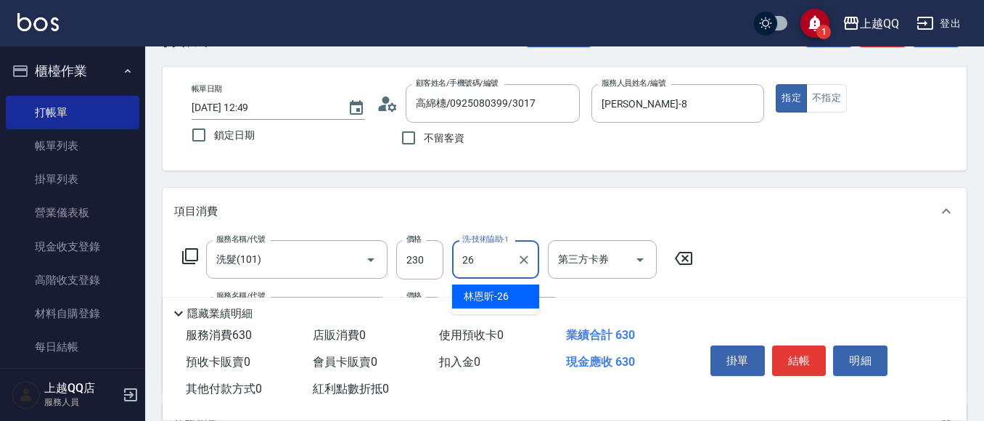
click at [487, 295] on span "[PERSON_NAME]-26" at bounding box center [486, 296] width 45 height 15
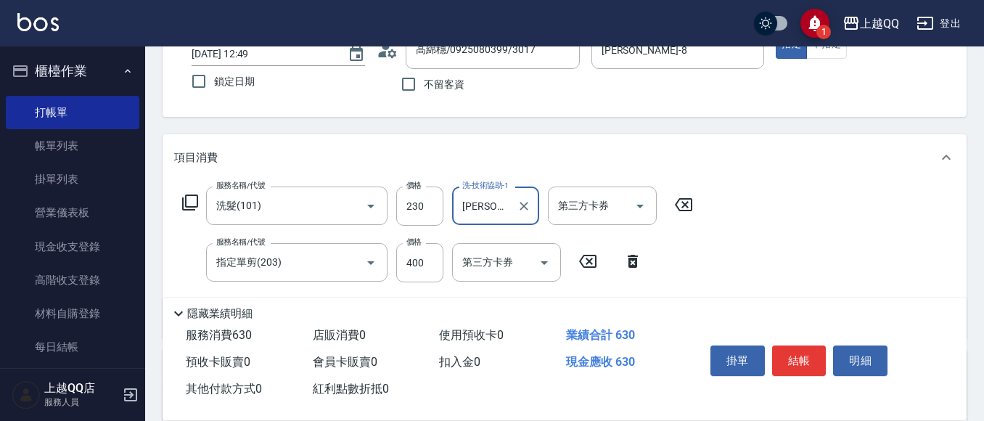
scroll to position [170, 0]
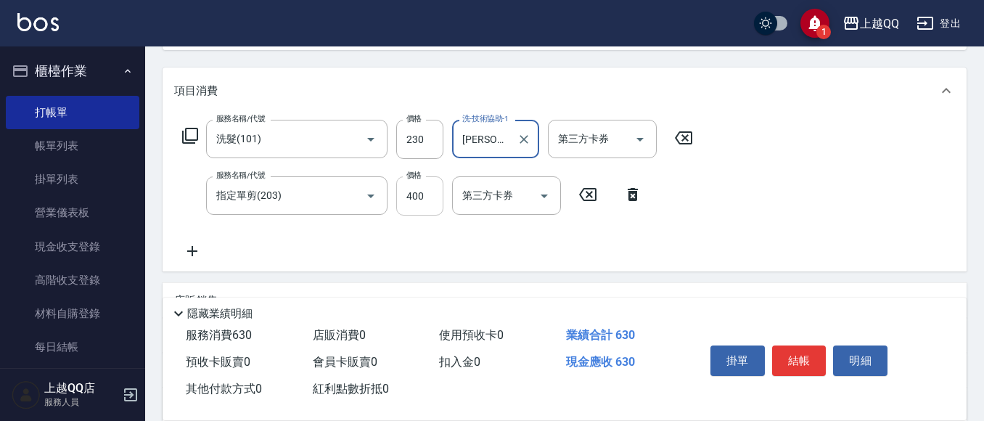
type input "[PERSON_NAME]-26"
click at [434, 198] on input "400" at bounding box center [419, 195] width 47 height 39
type input "350"
click at [793, 348] on button "結帳" at bounding box center [799, 360] width 54 height 30
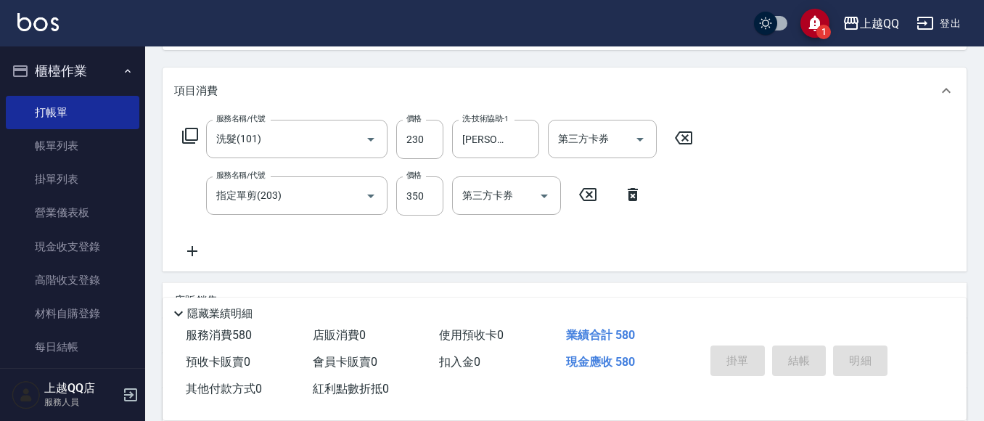
type input "[DATE] 12:50"
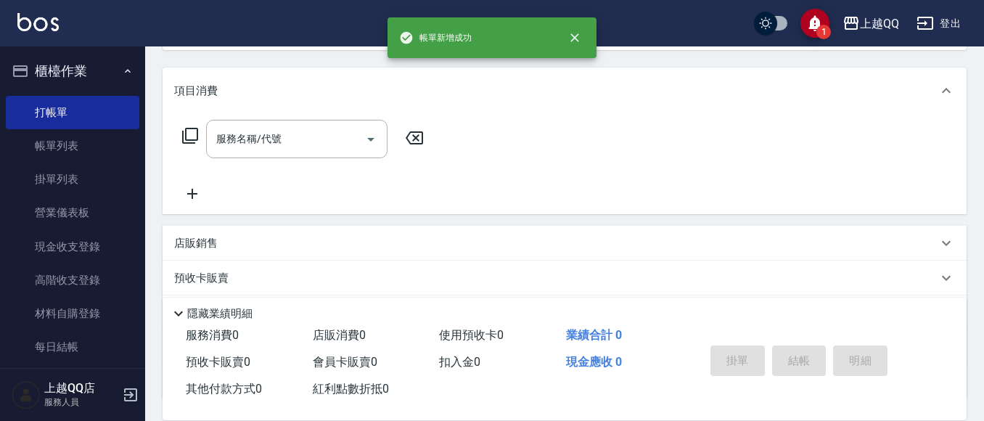
scroll to position [0, 0]
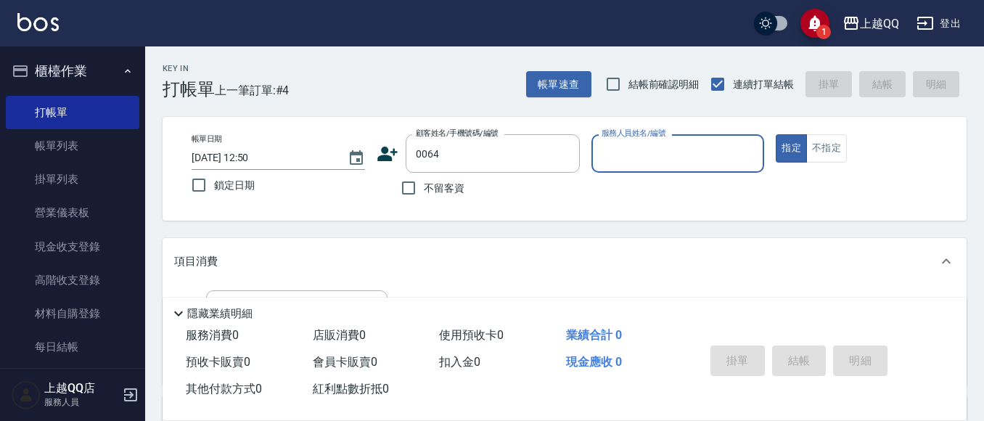
type input "[PERSON_NAME]/0972261151/0064"
type input "[PERSON_NAME]-8"
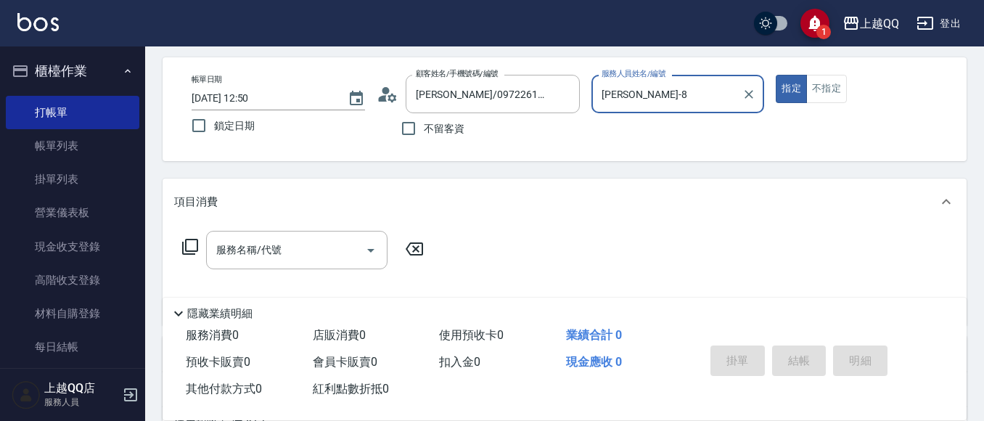
scroll to position [63, 0]
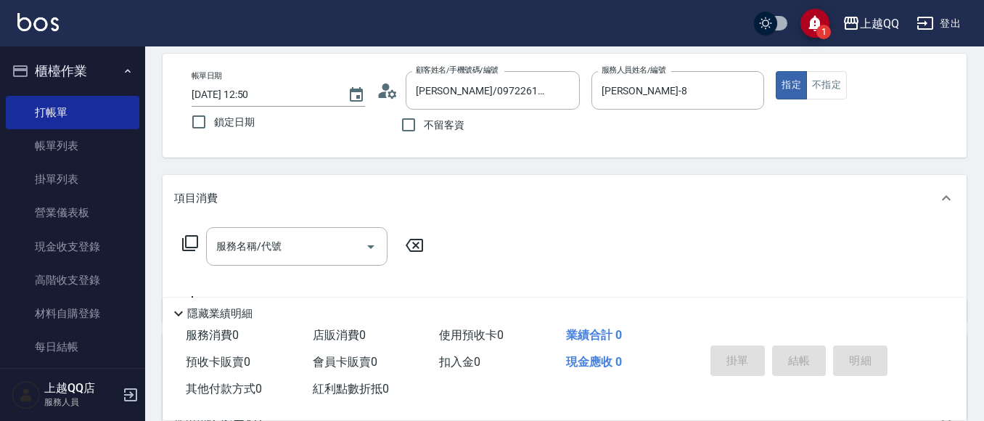
click at [197, 242] on icon at bounding box center [190, 243] width 16 height 16
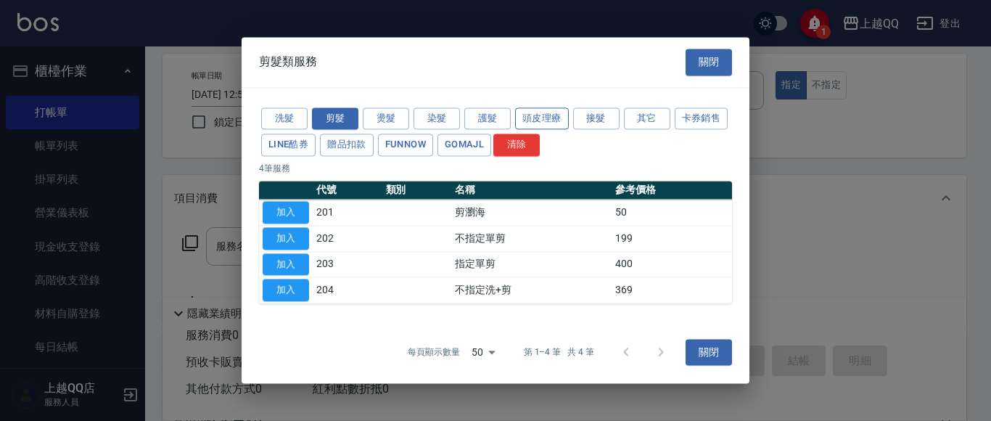
click at [530, 108] on button "頭皮理療" at bounding box center [542, 118] width 54 height 22
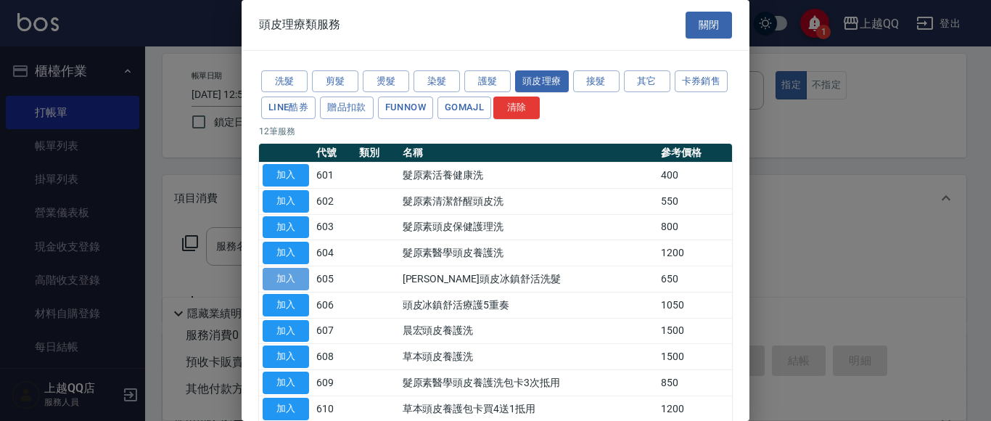
click at [279, 284] on button "加入" at bounding box center [286, 279] width 46 height 22
type input "[PERSON_NAME]頭皮冰鎮舒活洗髮(605)"
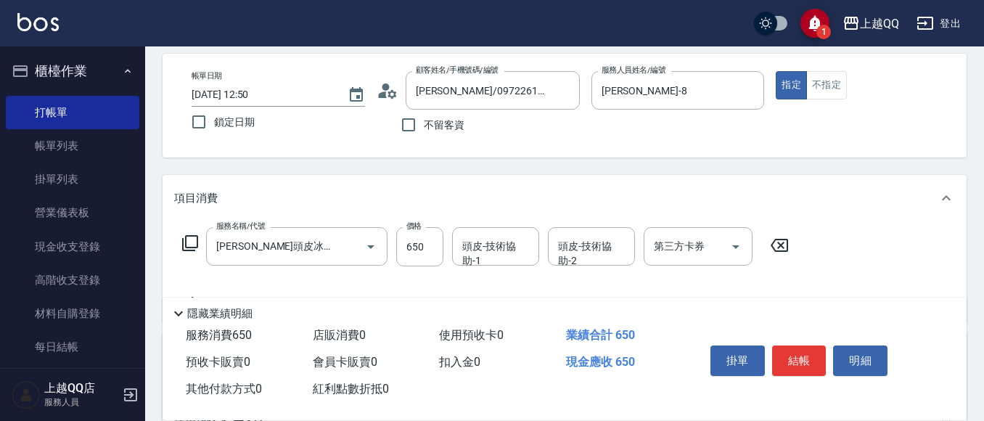
click at [195, 239] on icon at bounding box center [189, 242] width 17 height 17
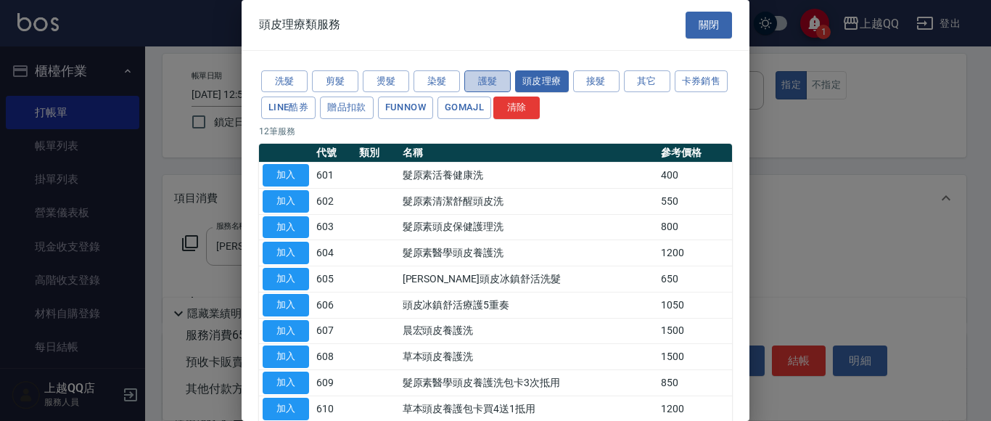
click at [503, 71] on button "護髮" at bounding box center [487, 81] width 46 height 22
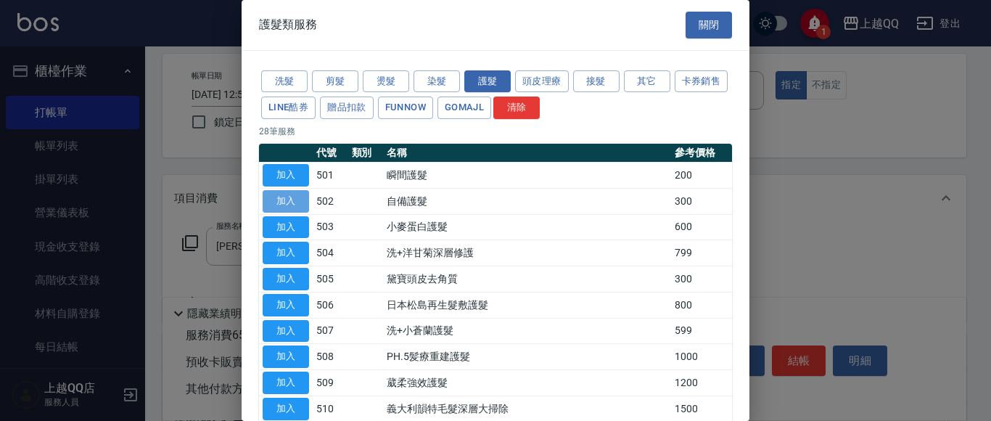
click at [295, 200] on button "加入" at bounding box center [286, 201] width 46 height 22
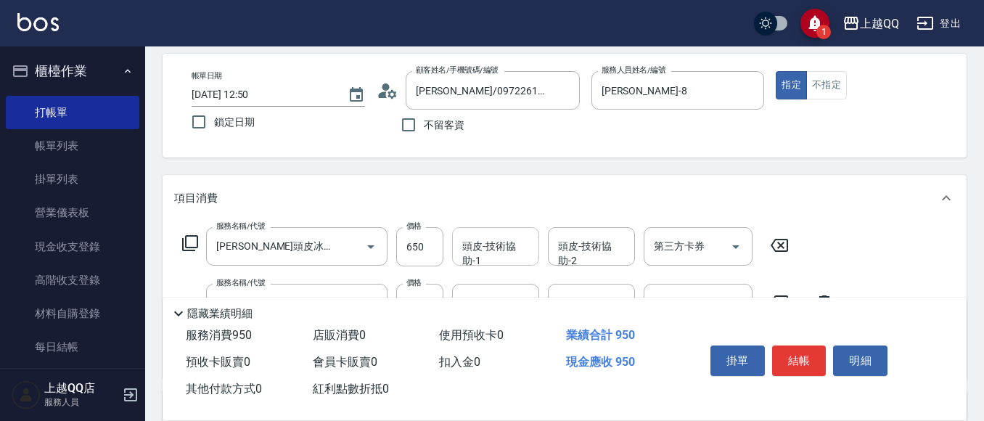
click at [477, 247] on div "頭皮-技術協助-1 頭皮-技術協助-1" at bounding box center [495, 246] width 87 height 38
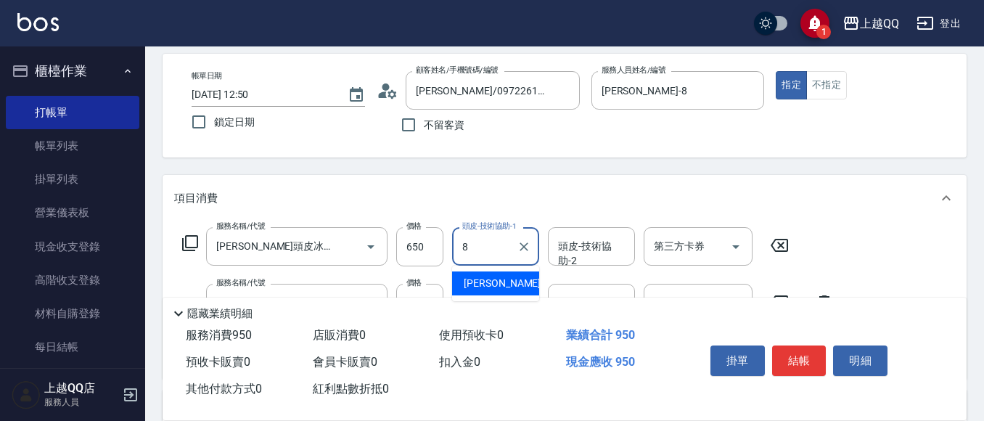
click at [481, 282] on span "[PERSON_NAME] -8" at bounding box center [507, 283] width 86 height 15
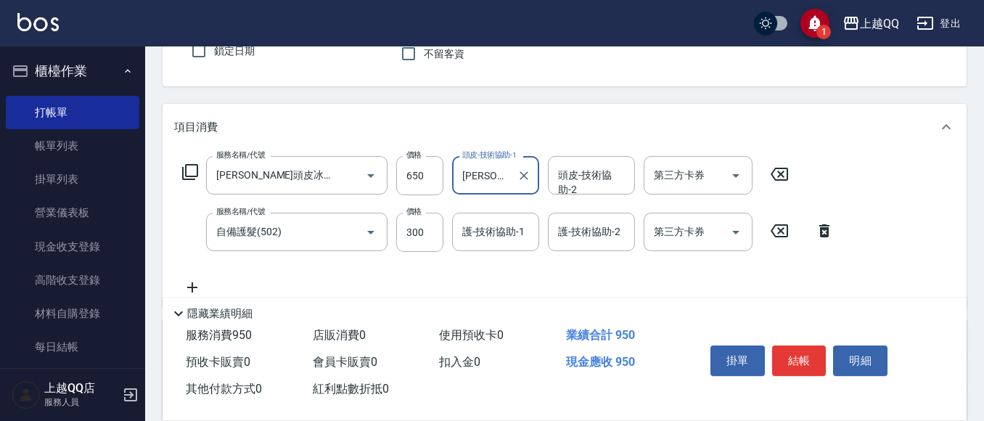
scroll to position [137, 0]
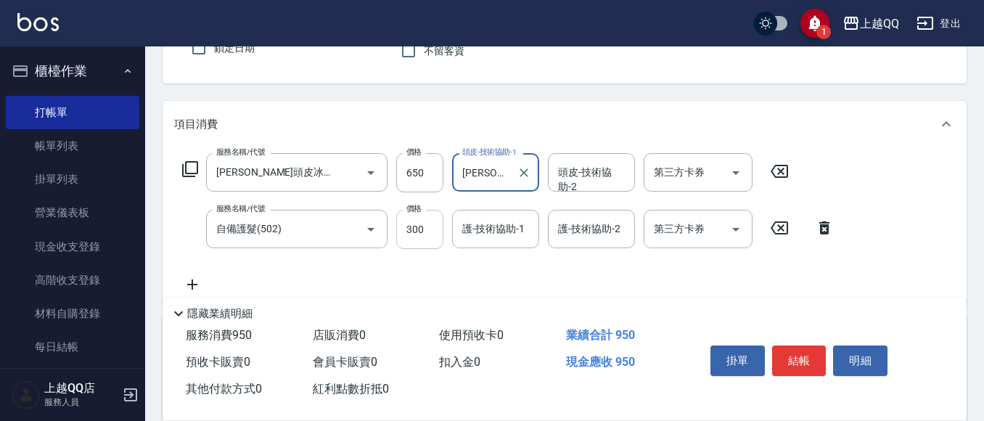
type input "[PERSON_NAME]-8"
click at [419, 225] on input "300" at bounding box center [419, 229] width 47 height 39
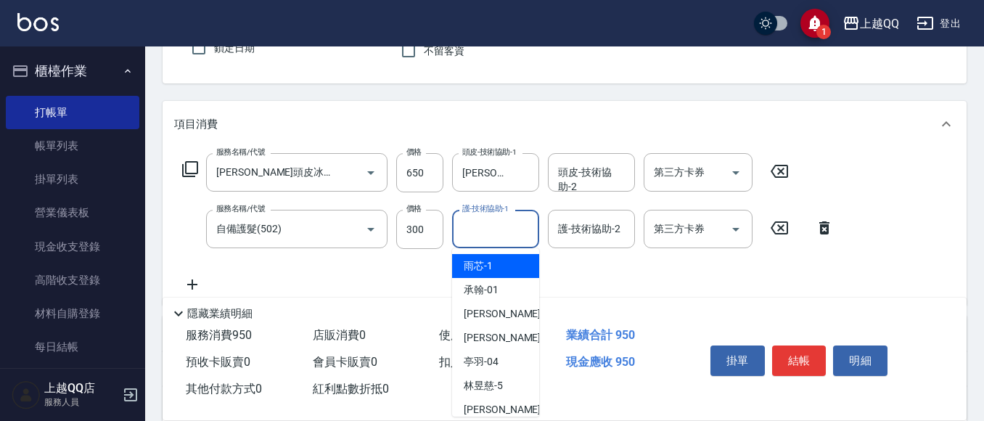
click at [500, 226] on div "護-技術協助-1 護-技術協助-1" at bounding box center [495, 229] width 87 height 38
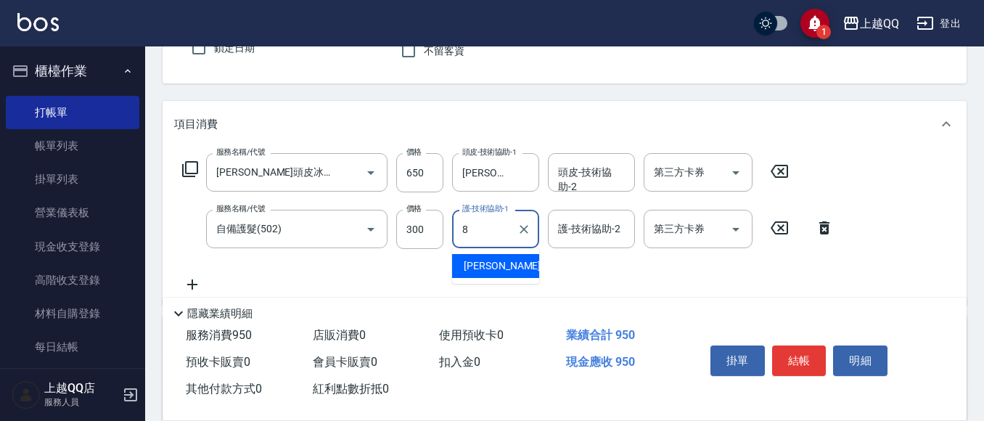
click at [513, 265] on div "[PERSON_NAME] -8" at bounding box center [495, 266] width 87 height 24
type input "[PERSON_NAME]-8"
click at [797, 351] on button "結帳" at bounding box center [799, 360] width 54 height 30
